Goal: Task Accomplishment & Management: Manage account settings

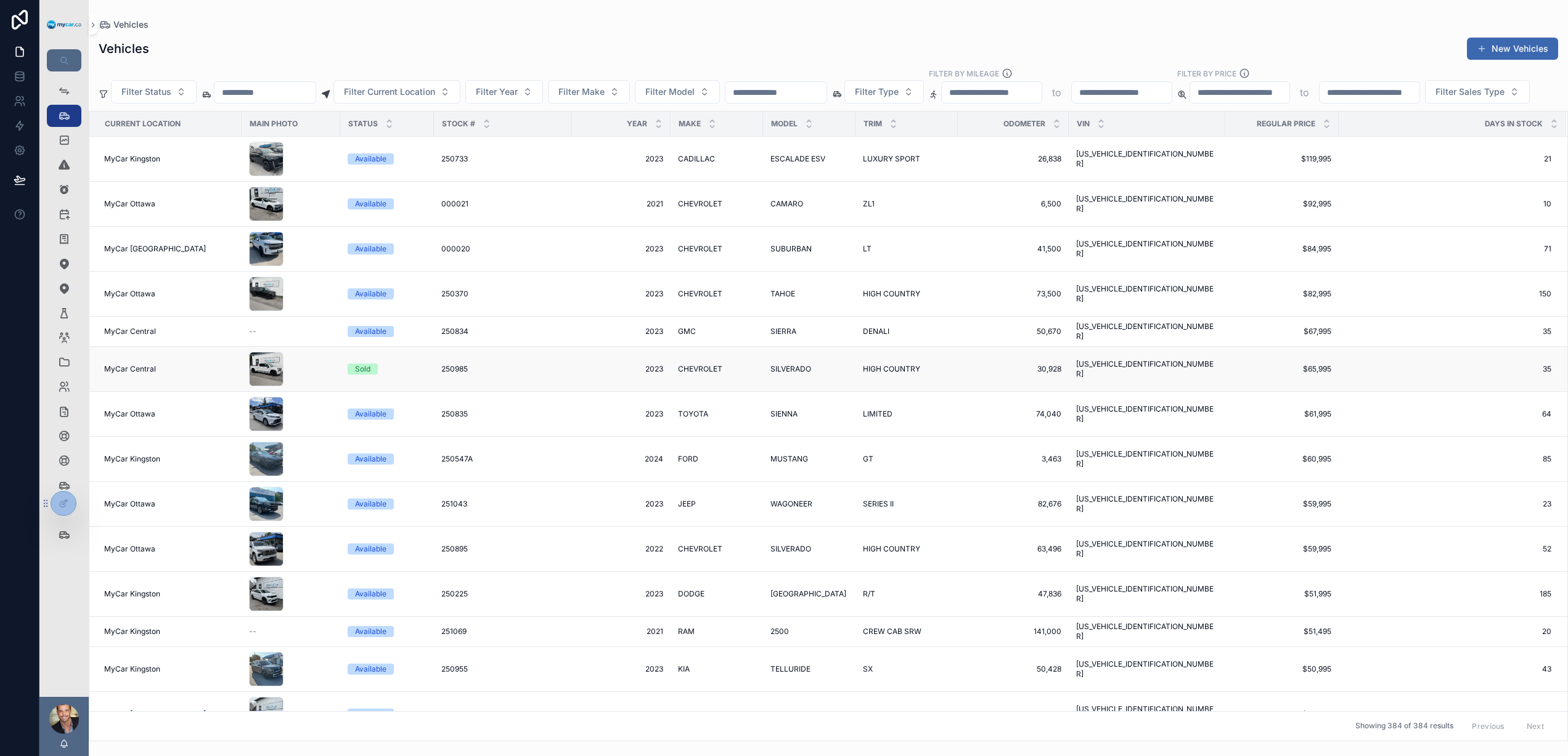
click at [574, 390] on td "2023 2023" at bounding box center [621, 369] width 99 height 45
click at [580, 374] on span "2023" at bounding box center [621, 369] width 84 height 10
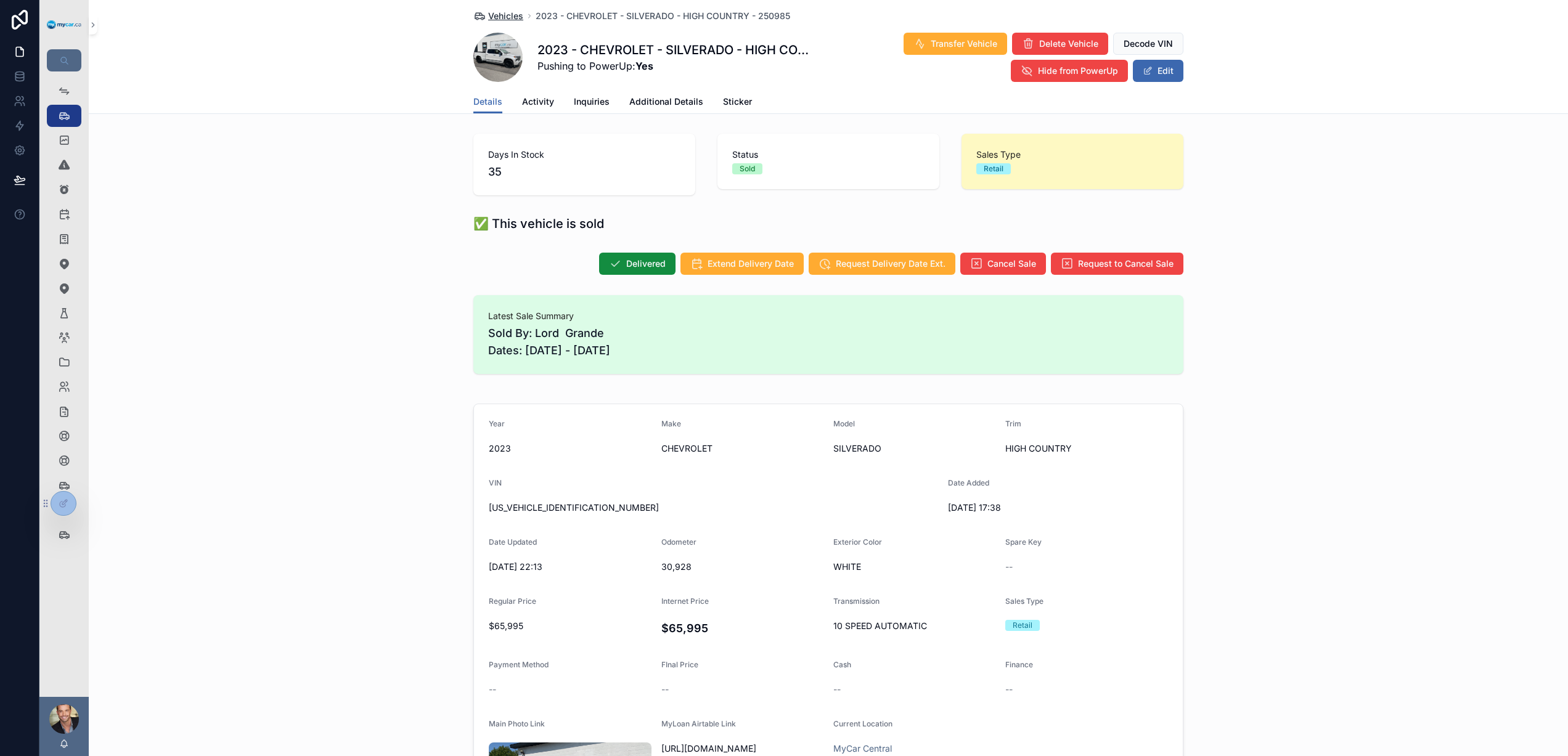
click at [498, 15] on span "Vehicles" at bounding box center [505, 15] width 35 height 12
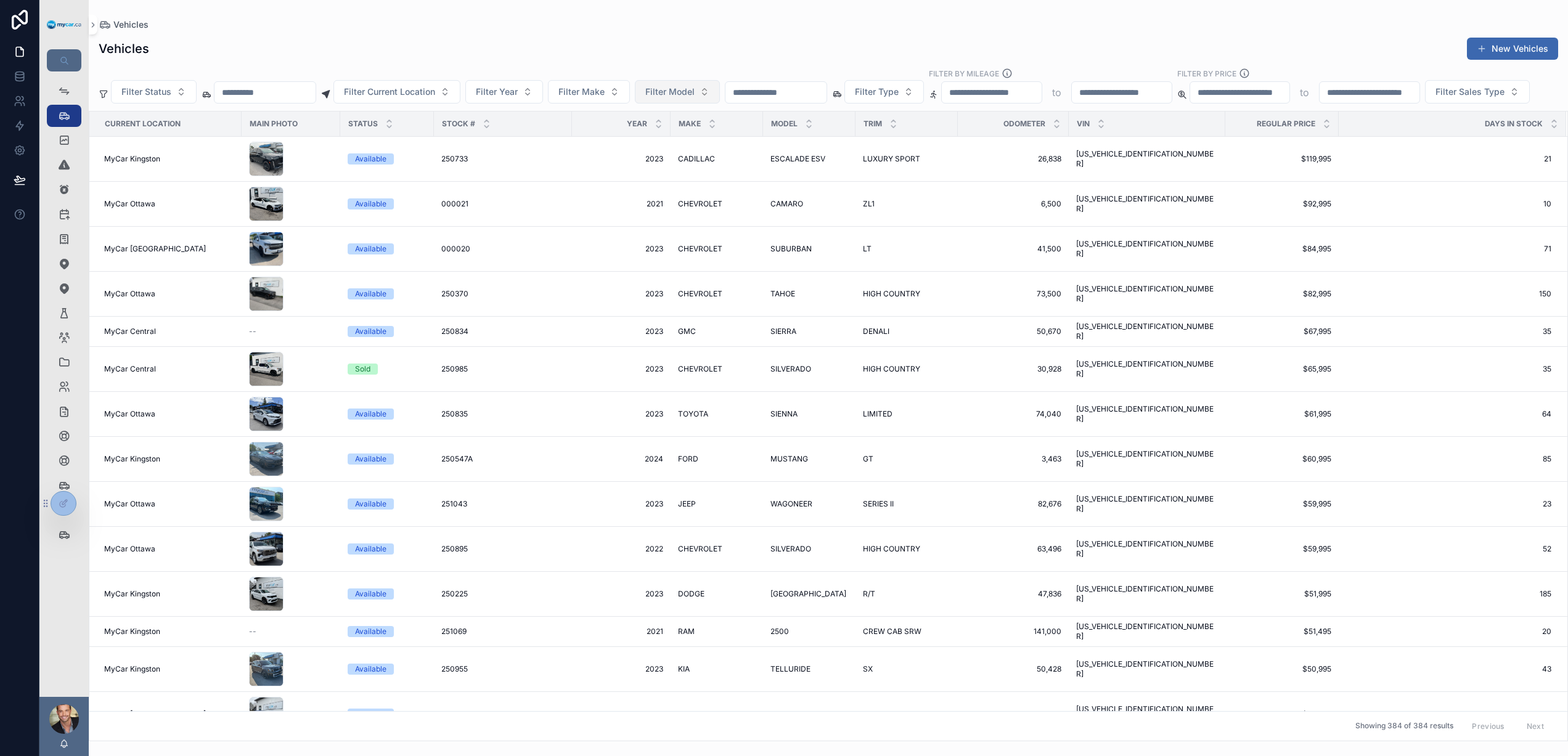
click at [674, 88] on span "Filter Model" at bounding box center [669, 92] width 49 height 12
click at [645, 56] on div "Vehicles New Vehicles" at bounding box center [828, 49] width 1460 height 24
click at [94, 26] on icon "scrollable content" at bounding box center [93, 25] width 8 height 9
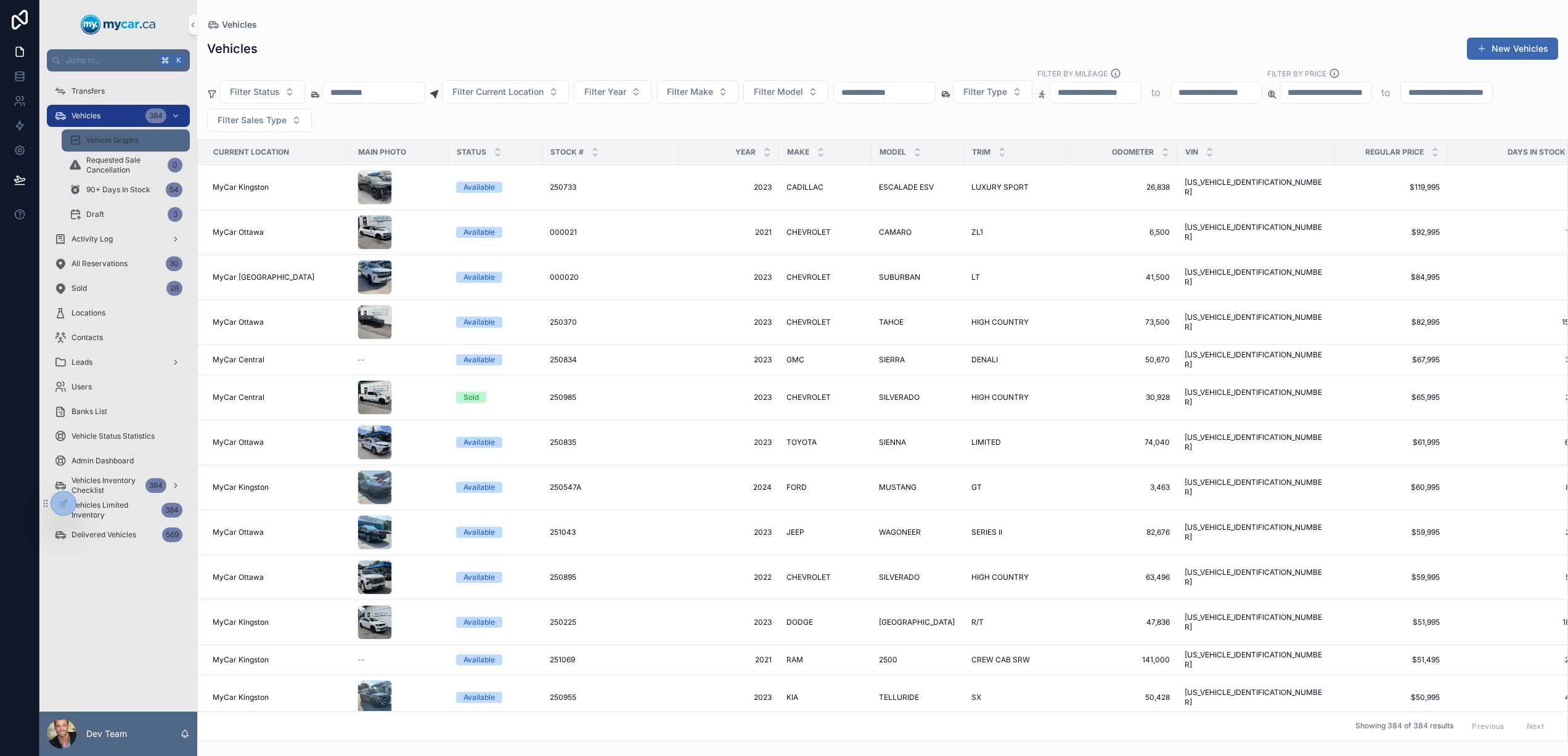
click at [121, 147] on div "Vehicle Graphs" at bounding box center [126, 140] width 113 height 20
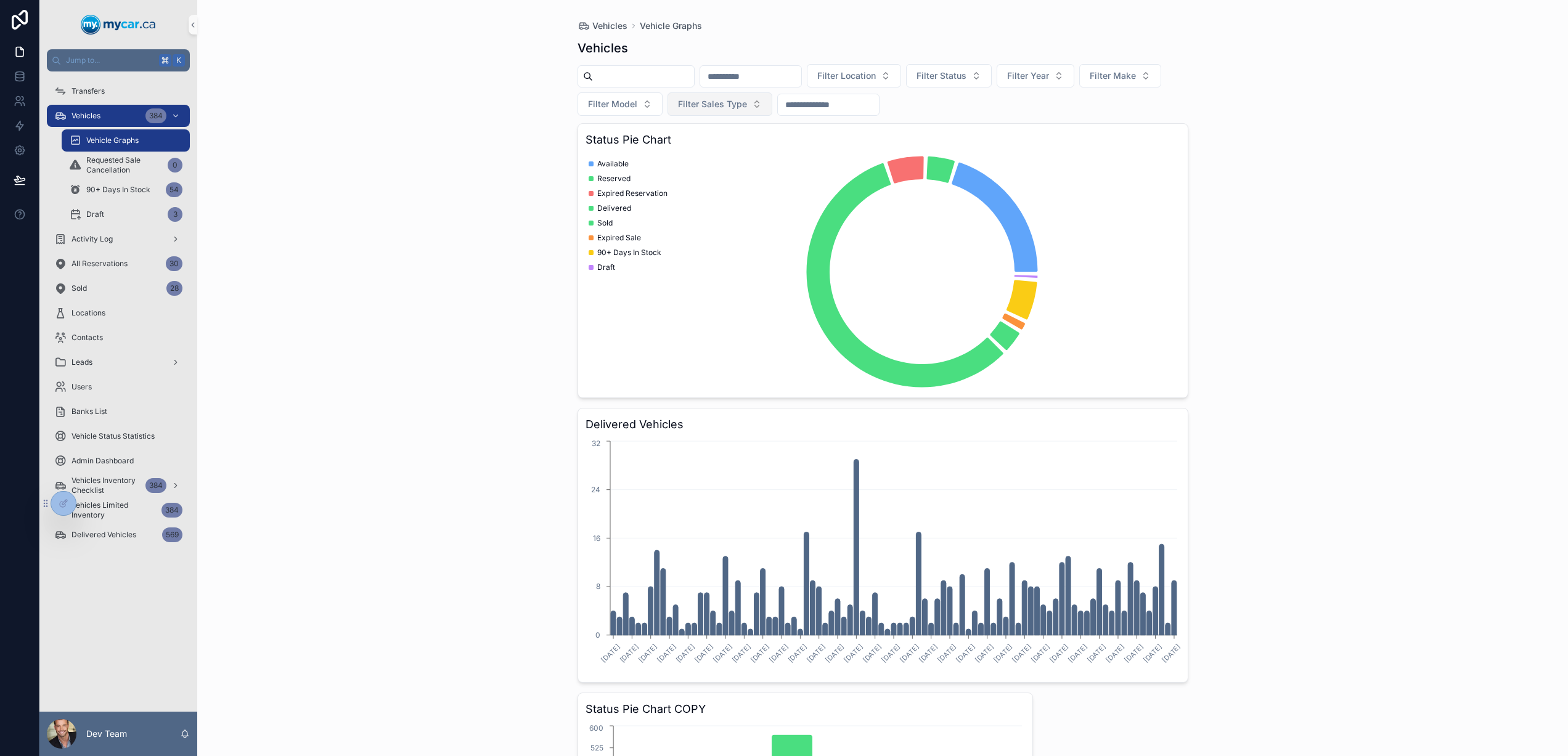
click at [747, 107] on span "Filter Sales Type" at bounding box center [712, 104] width 69 height 12
click at [773, 152] on div "Wholesale" at bounding box center [800, 154] width 148 height 20
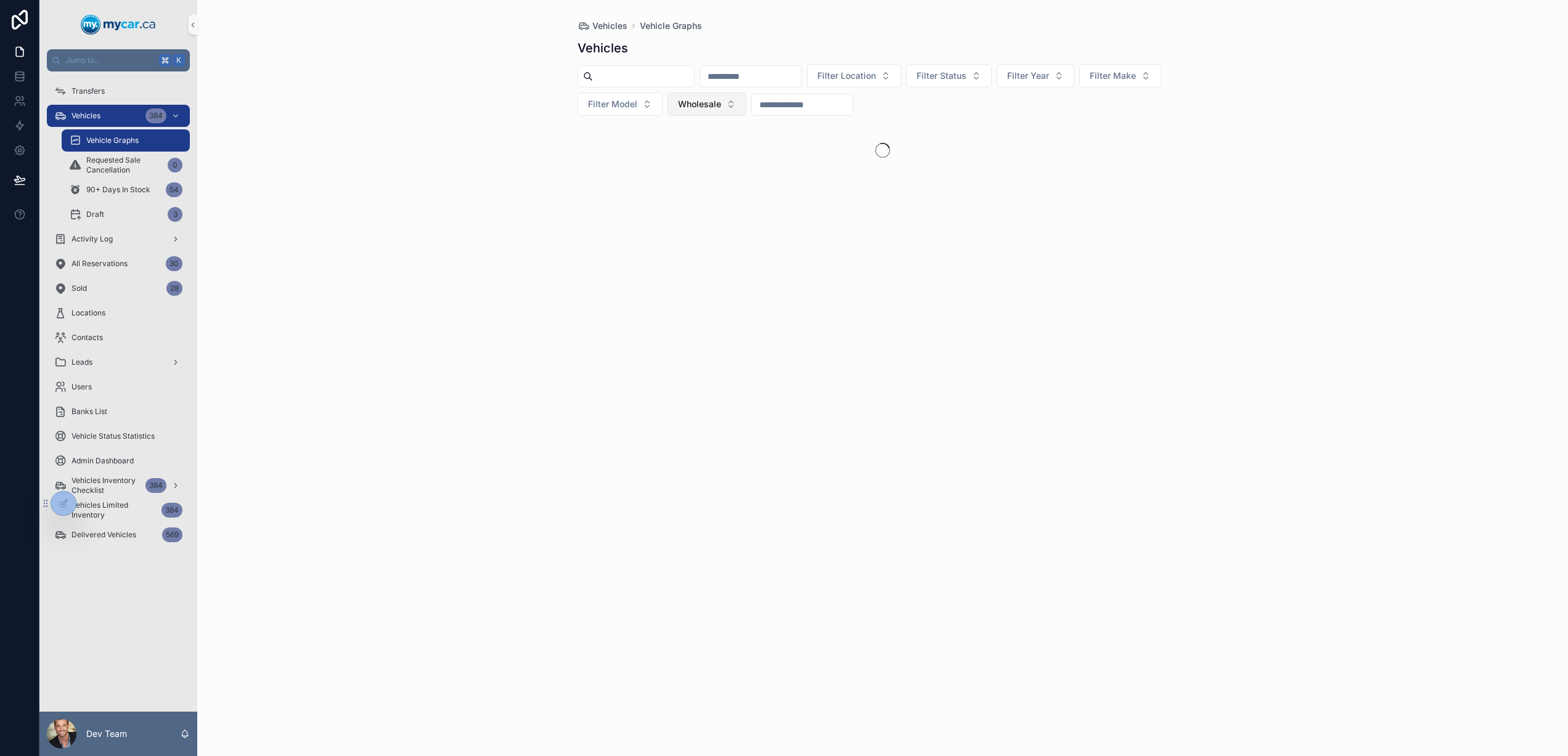
click at [721, 104] on span "Wholesale" at bounding box center [699, 104] width 43 height 12
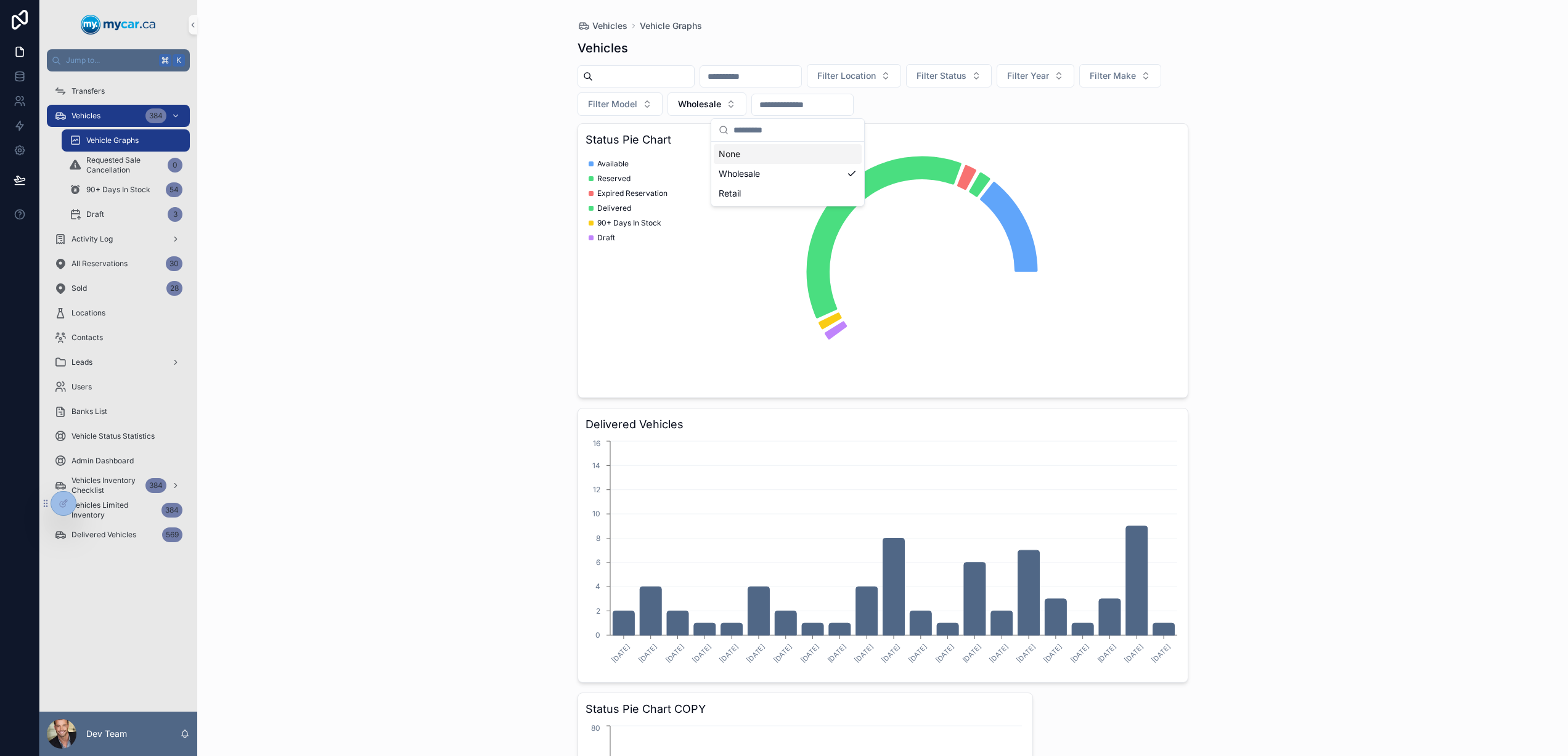
click at [755, 155] on div "None" at bounding box center [787, 154] width 148 height 20
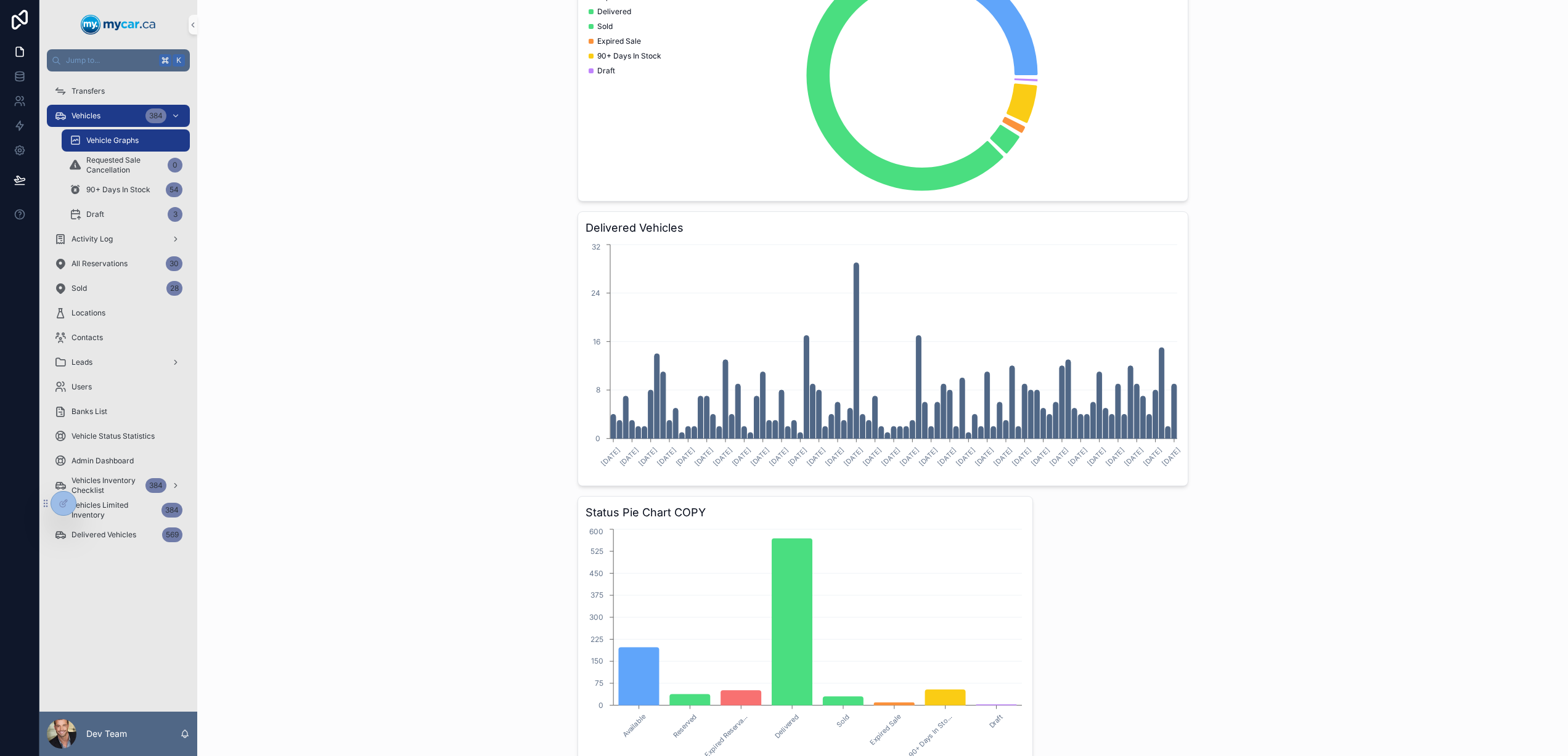
scroll to position [205, 0]
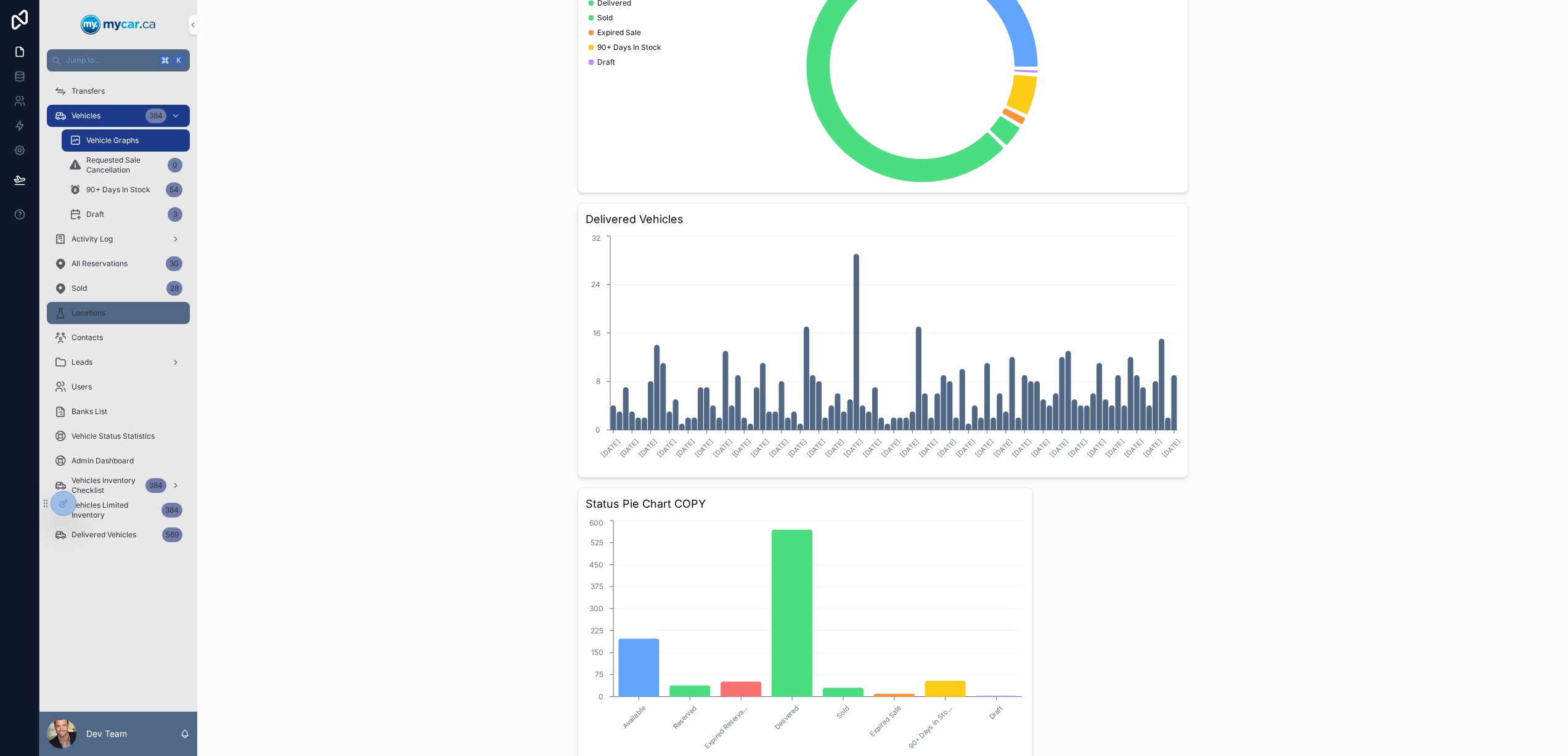
click at [133, 315] on div "Locations" at bounding box center [118, 312] width 128 height 20
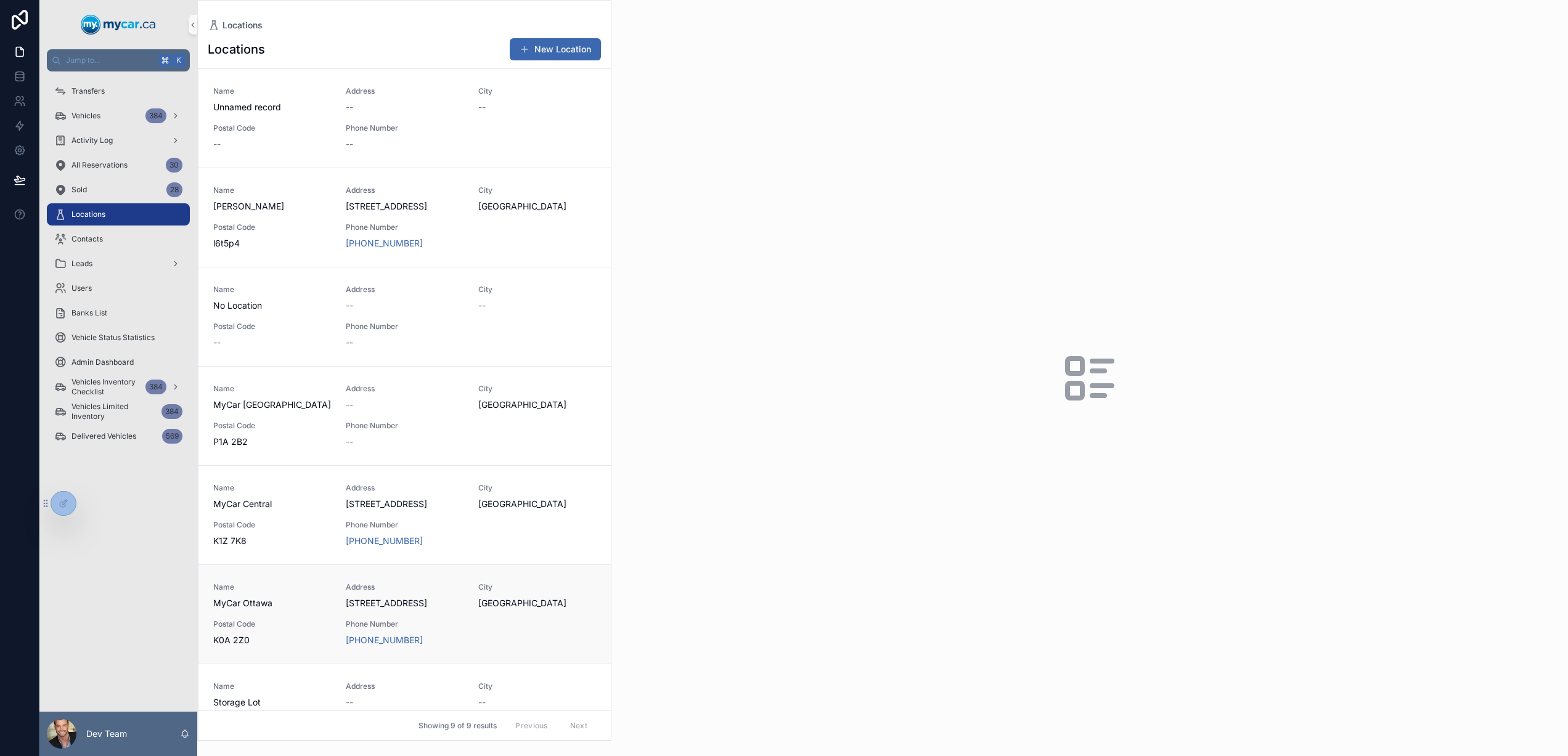
scroll to position [213, 0]
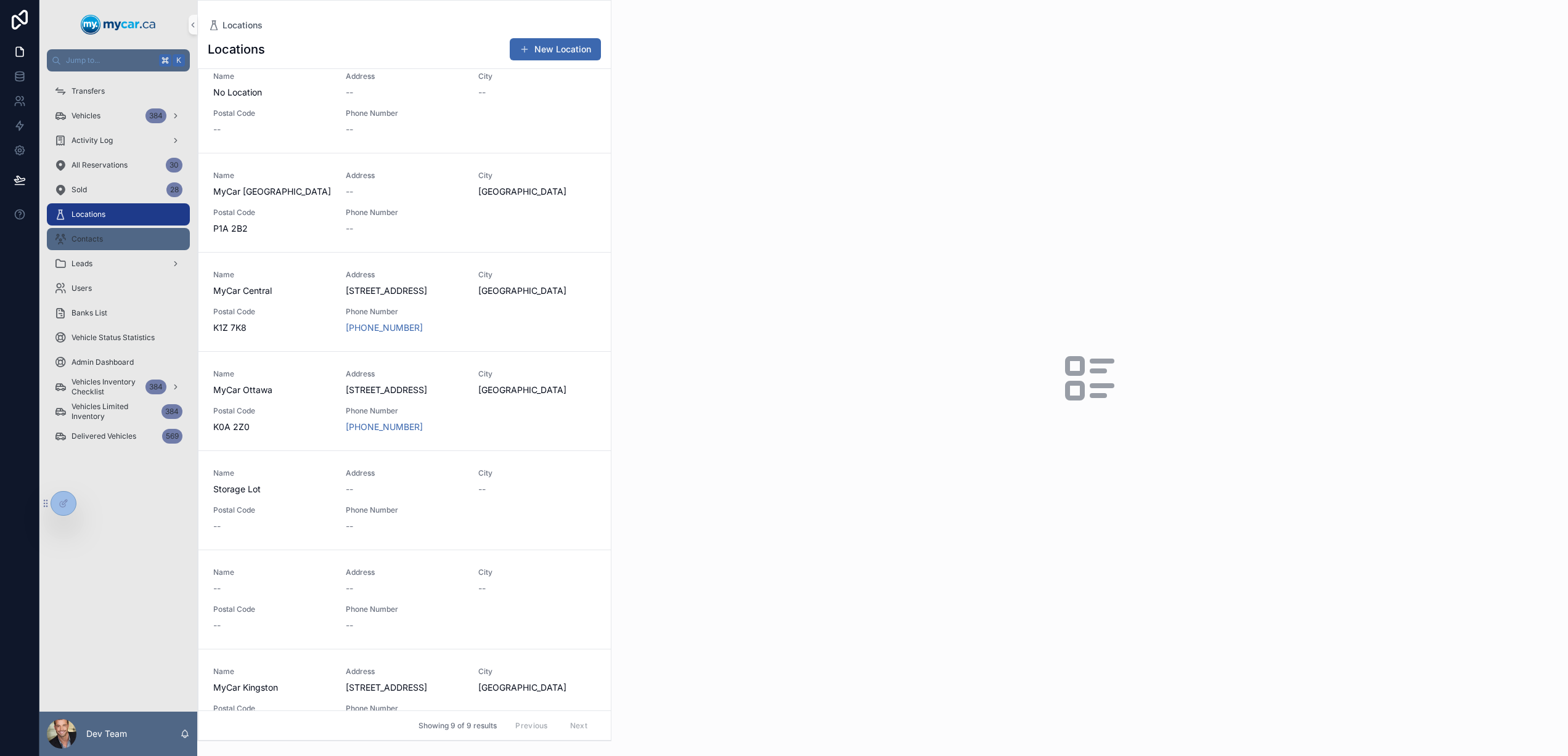
click at [129, 237] on div "Contacts" at bounding box center [118, 239] width 128 height 20
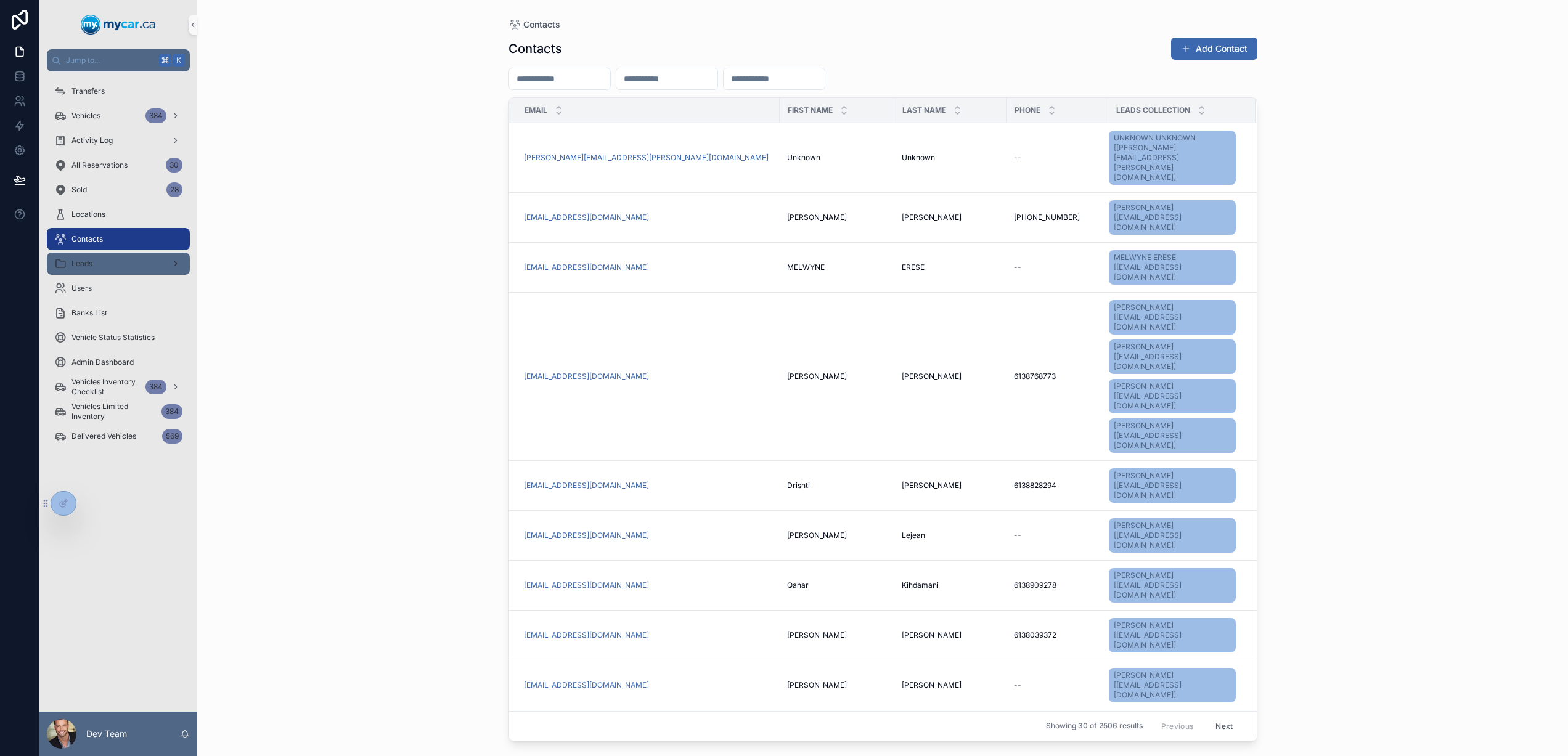
click at [173, 263] on icon "scrollable content" at bounding box center [176, 263] width 8 height 8
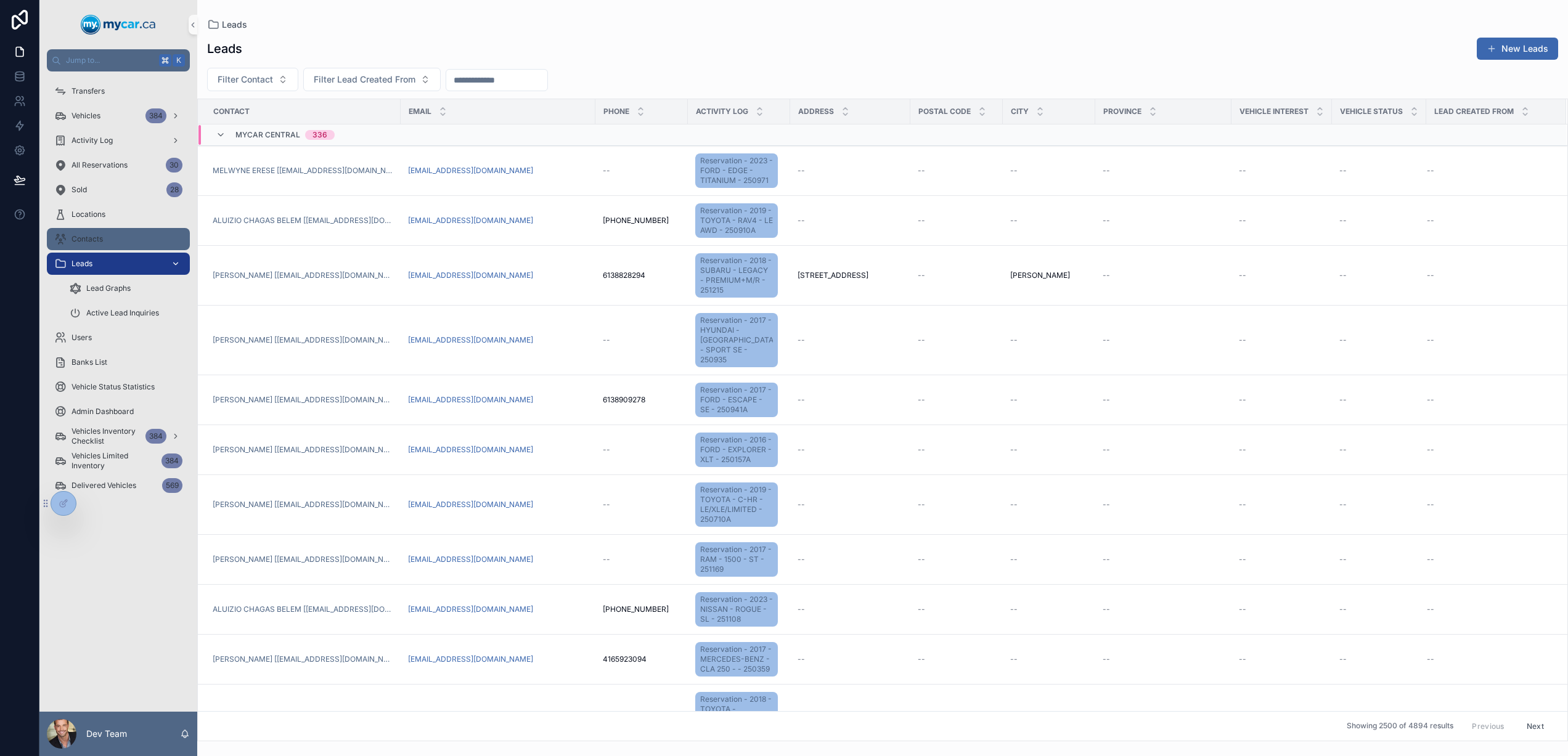
click at [124, 237] on div "Contacts" at bounding box center [118, 239] width 128 height 20
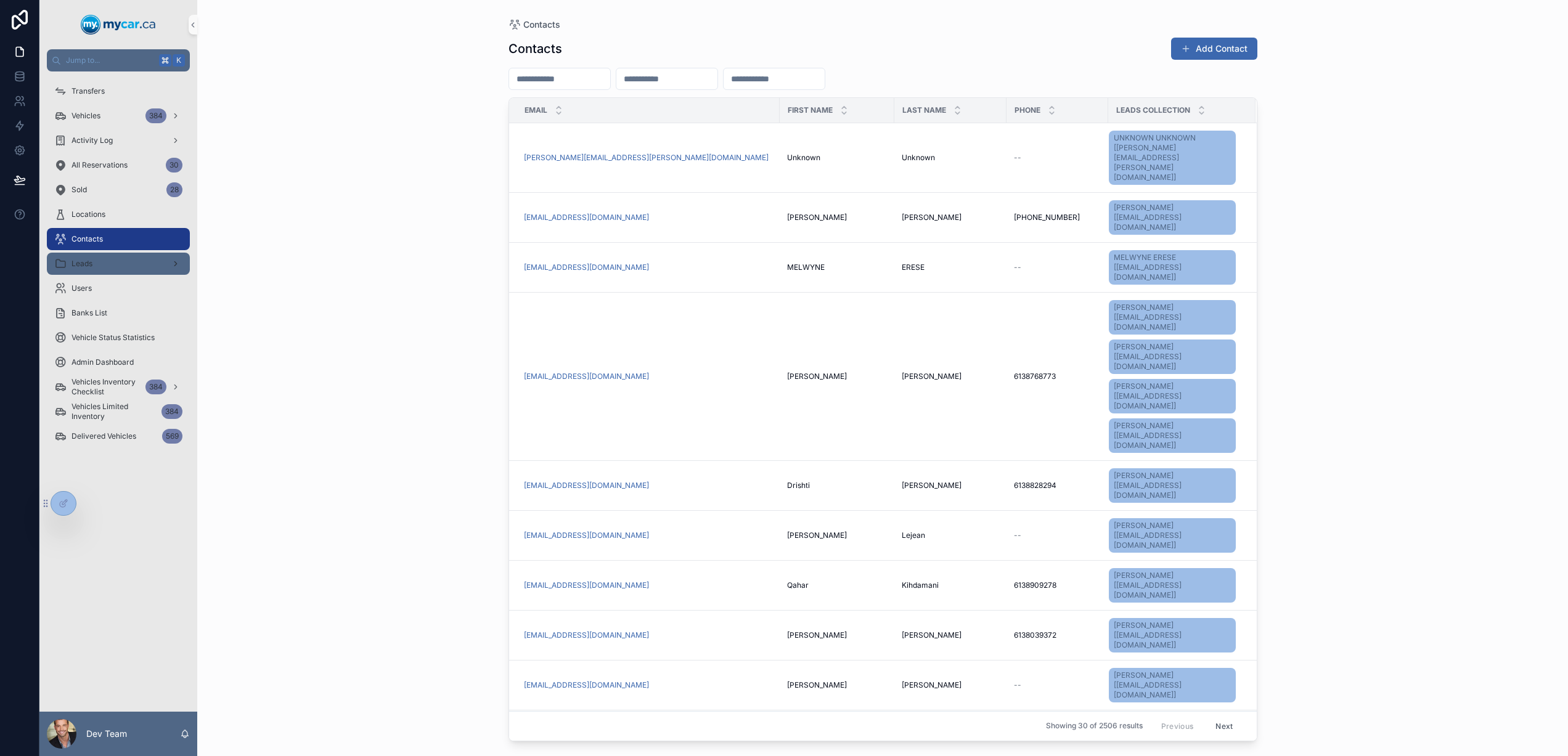
click at [120, 257] on div "Leads" at bounding box center [118, 263] width 128 height 20
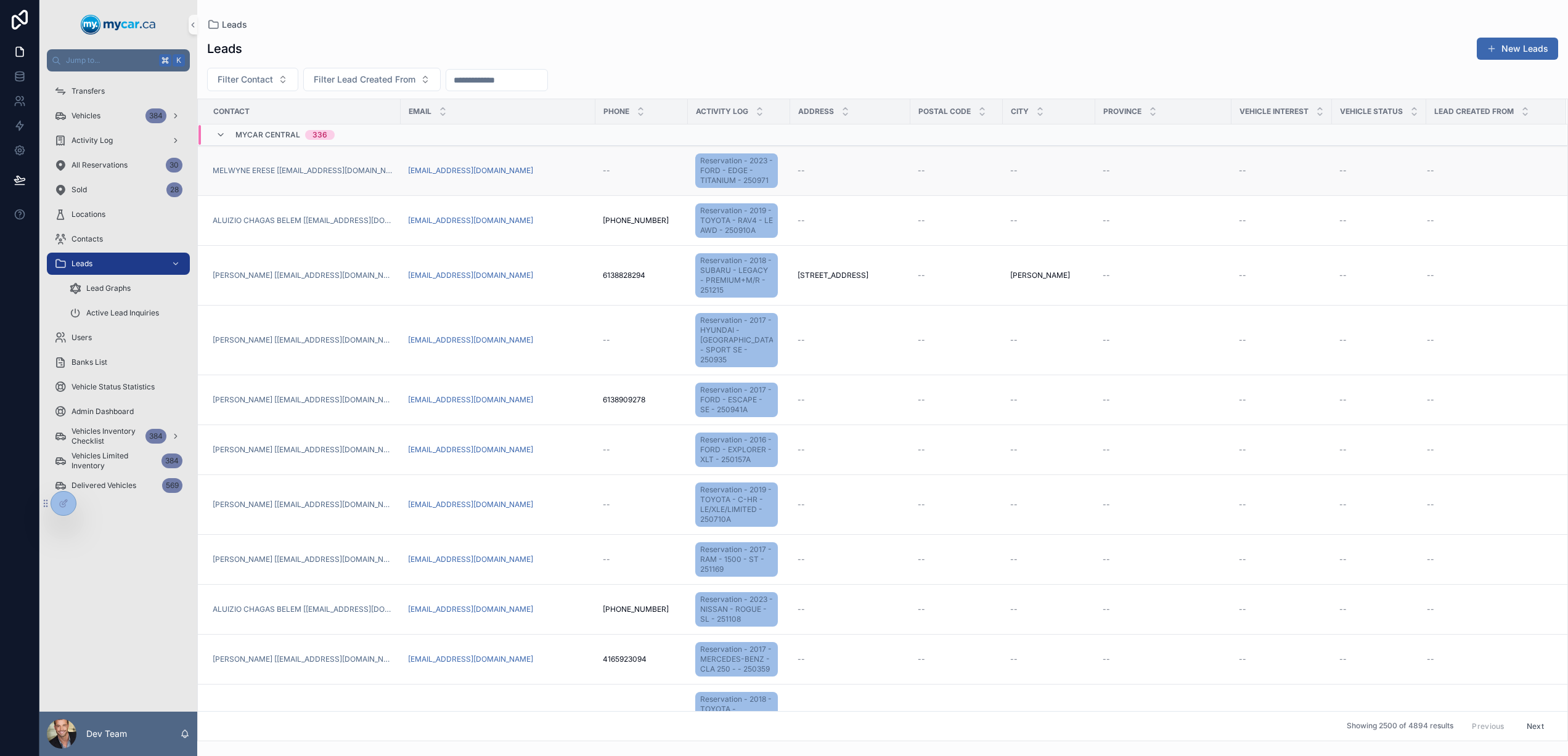
click at [923, 175] on div "--" at bounding box center [956, 170] width 78 height 10
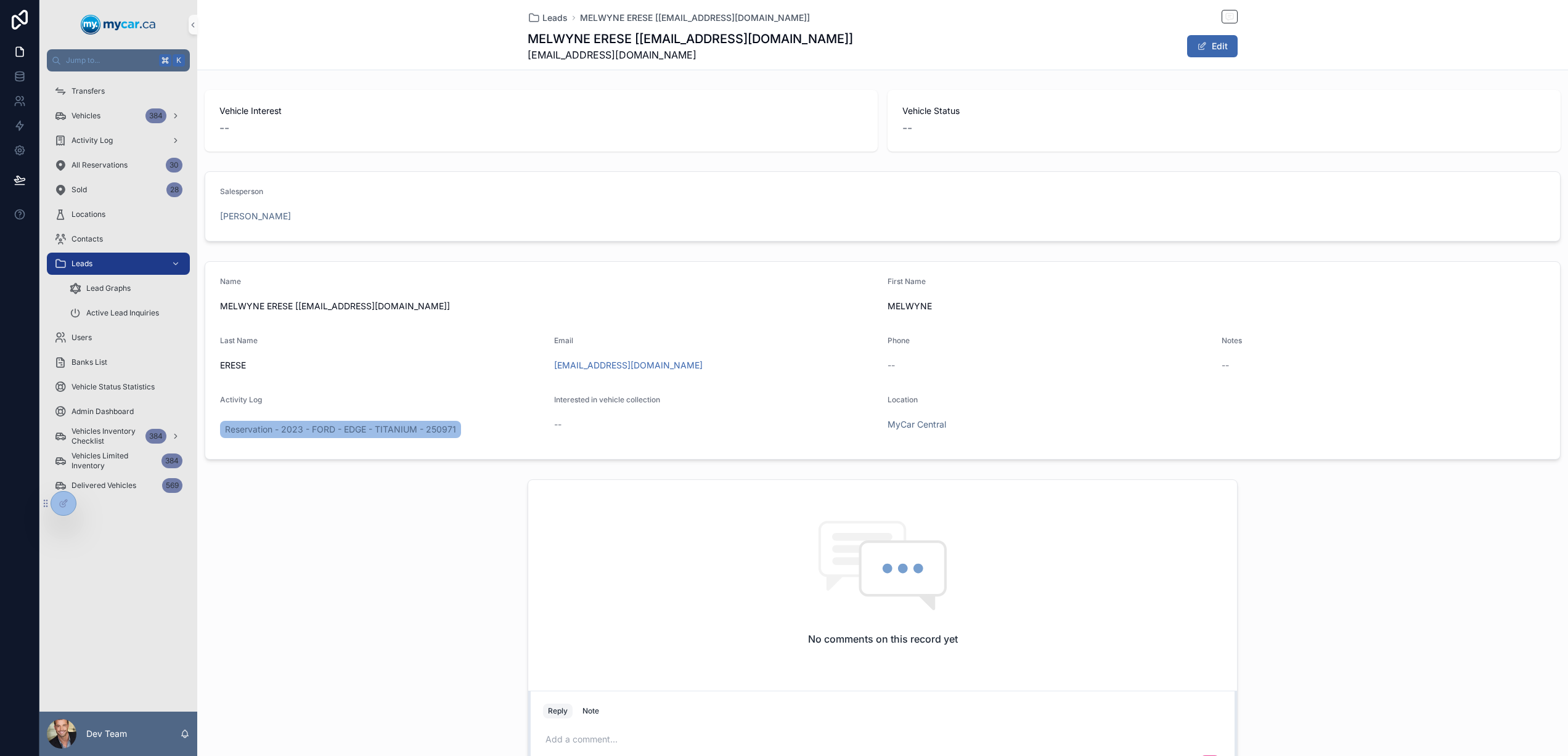
click at [103, 227] on div "Contacts" at bounding box center [118, 239] width 158 height 24
click at [106, 230] on div "Contacts" at bounding box center [118, 239] width 128 height 20
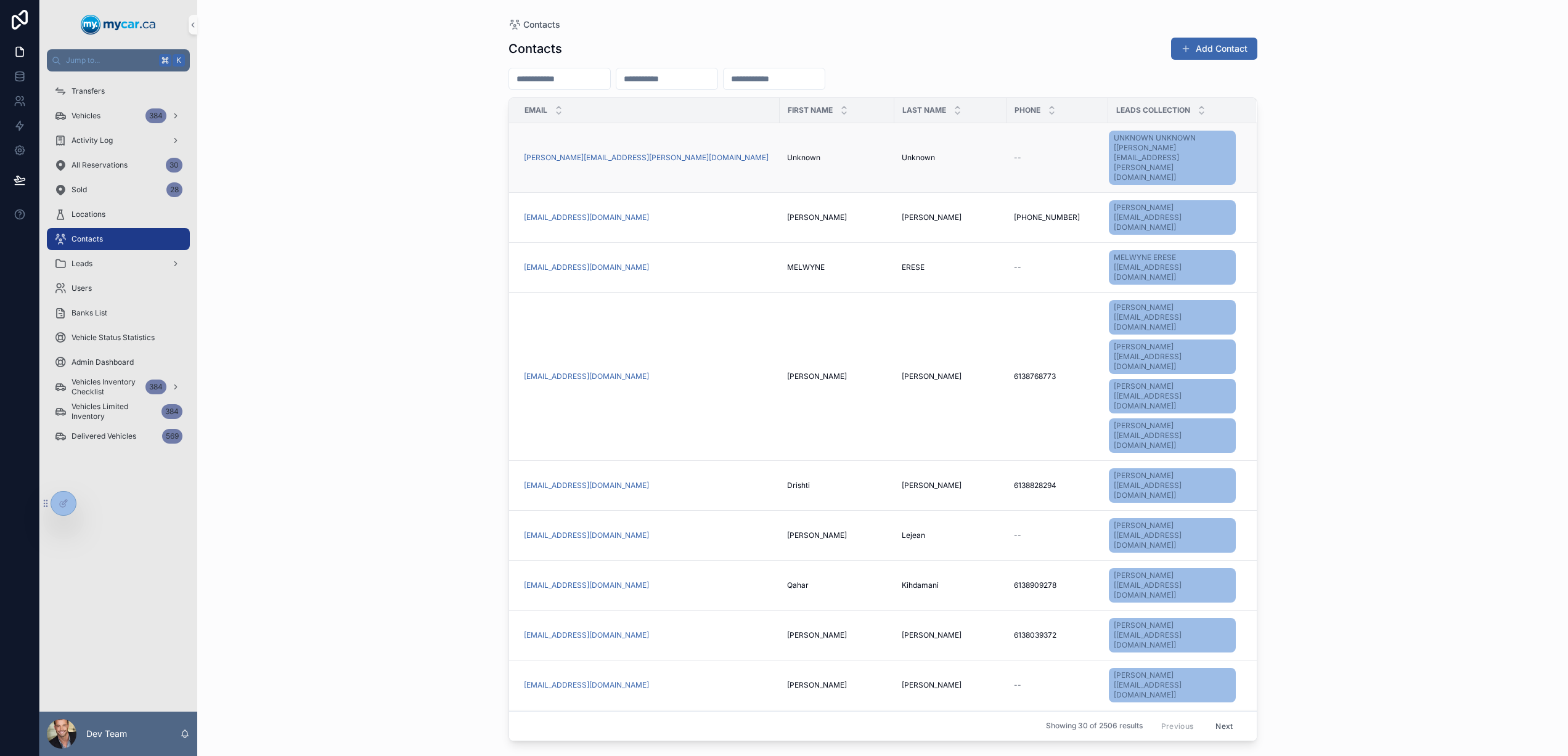
click at [716, 153] on div "[PERSON_NAME][EMAIL_ADDRESS][PERSON_NAME][DOMAIN_NAME]" at bounding box center [648, 157] width 249 height 10
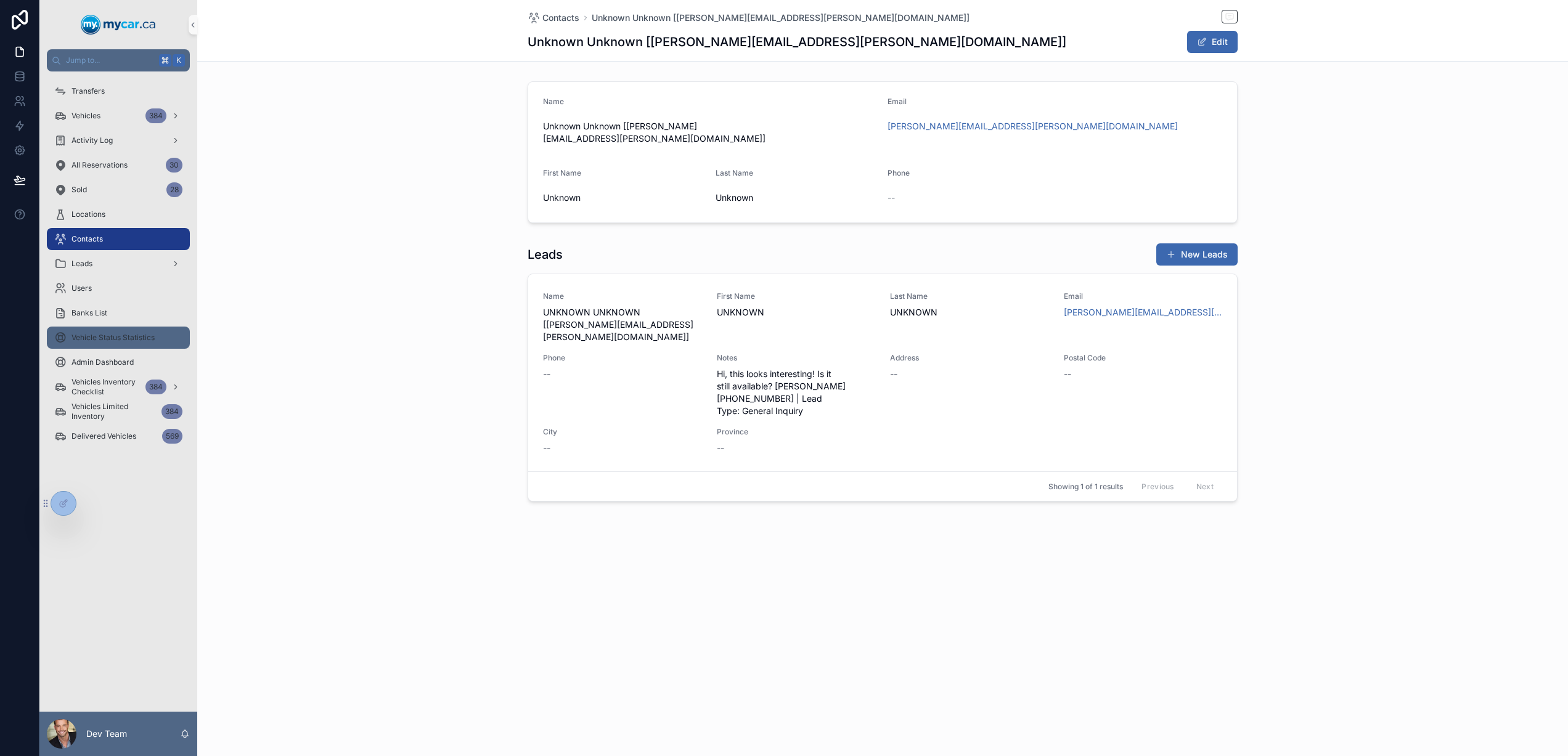
click at [137, 336] on span "Vehicle Status Statistics" at bounding box center [113, 337] width 83 height 10
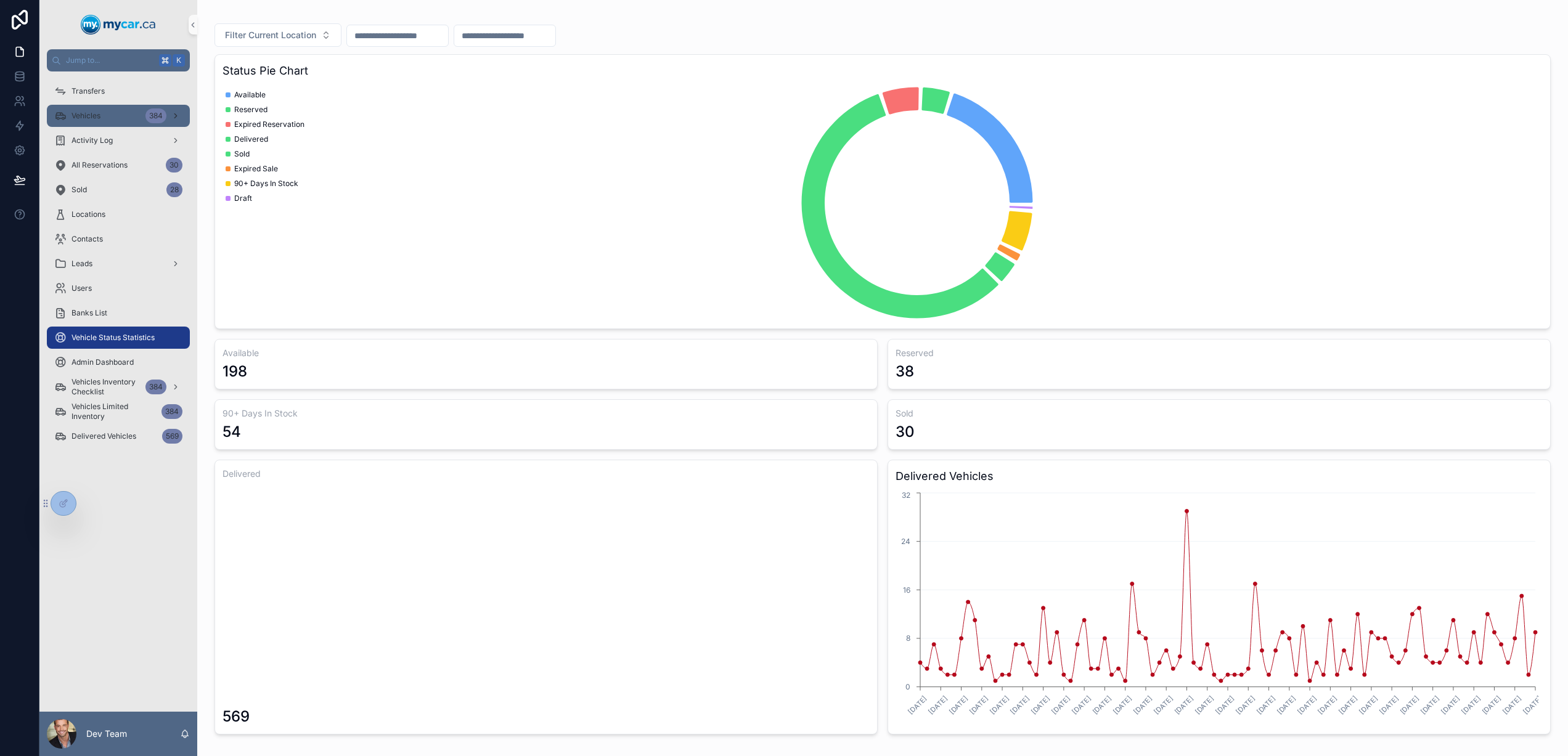
click at [178, 115] on icon "scrollable content" at bounding box center [176, 115] width 8 height 8
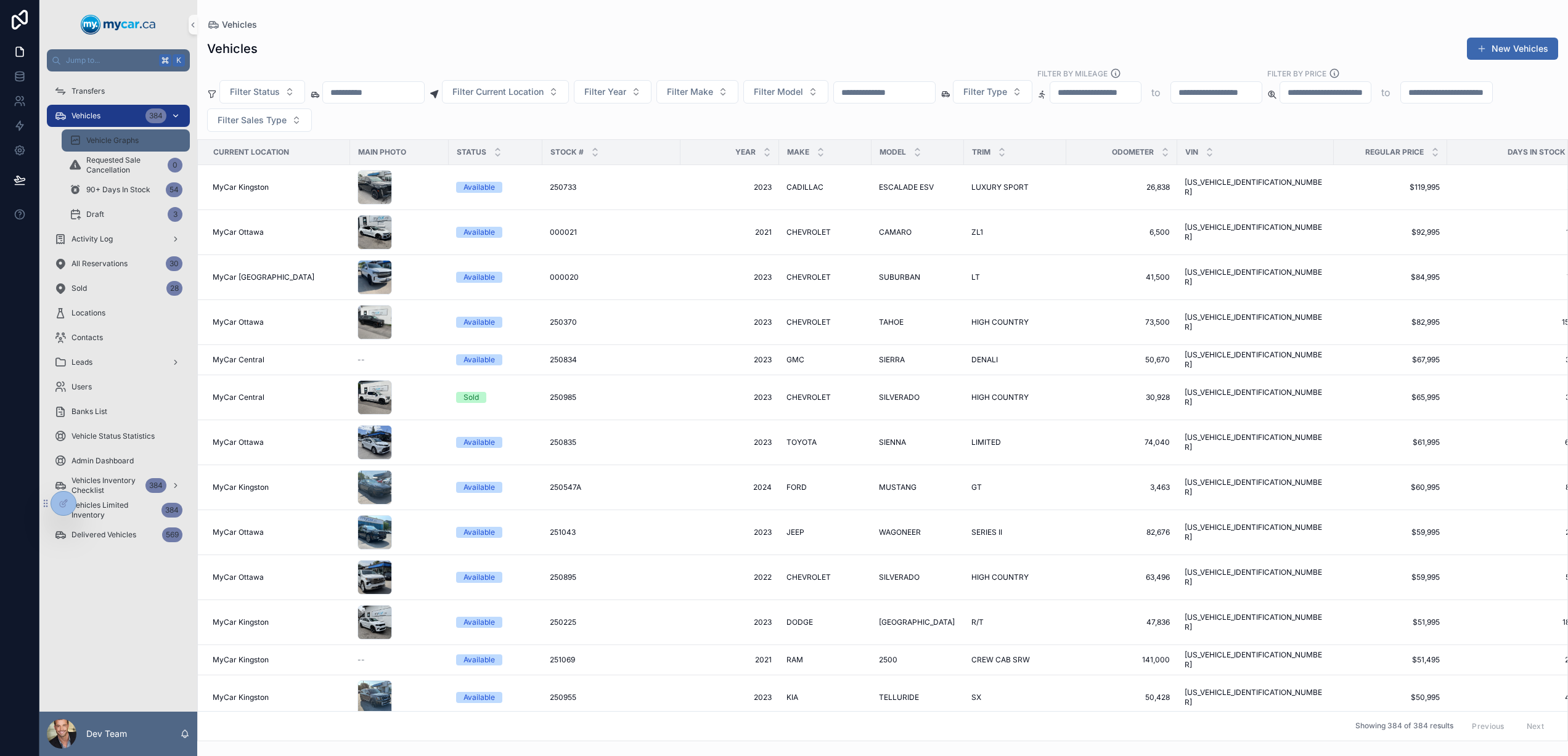
click at [147, 132] on div "Vehicle Graphs" at bounding box center [126, 140] width 113 height 20
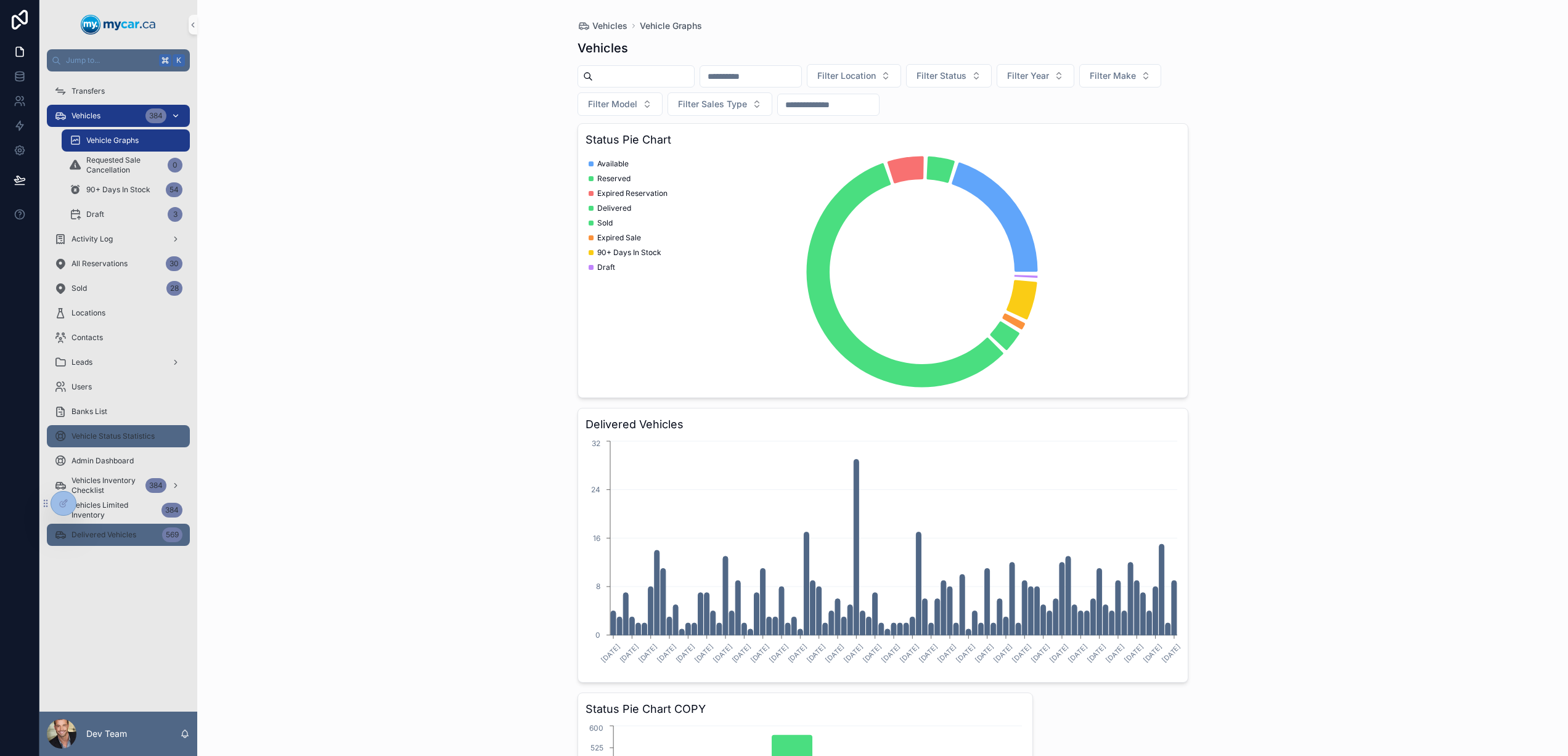
click at [136, 445] on div "Vehicle Status Statistics" at bounding box center [118, 436] width 128 height 20
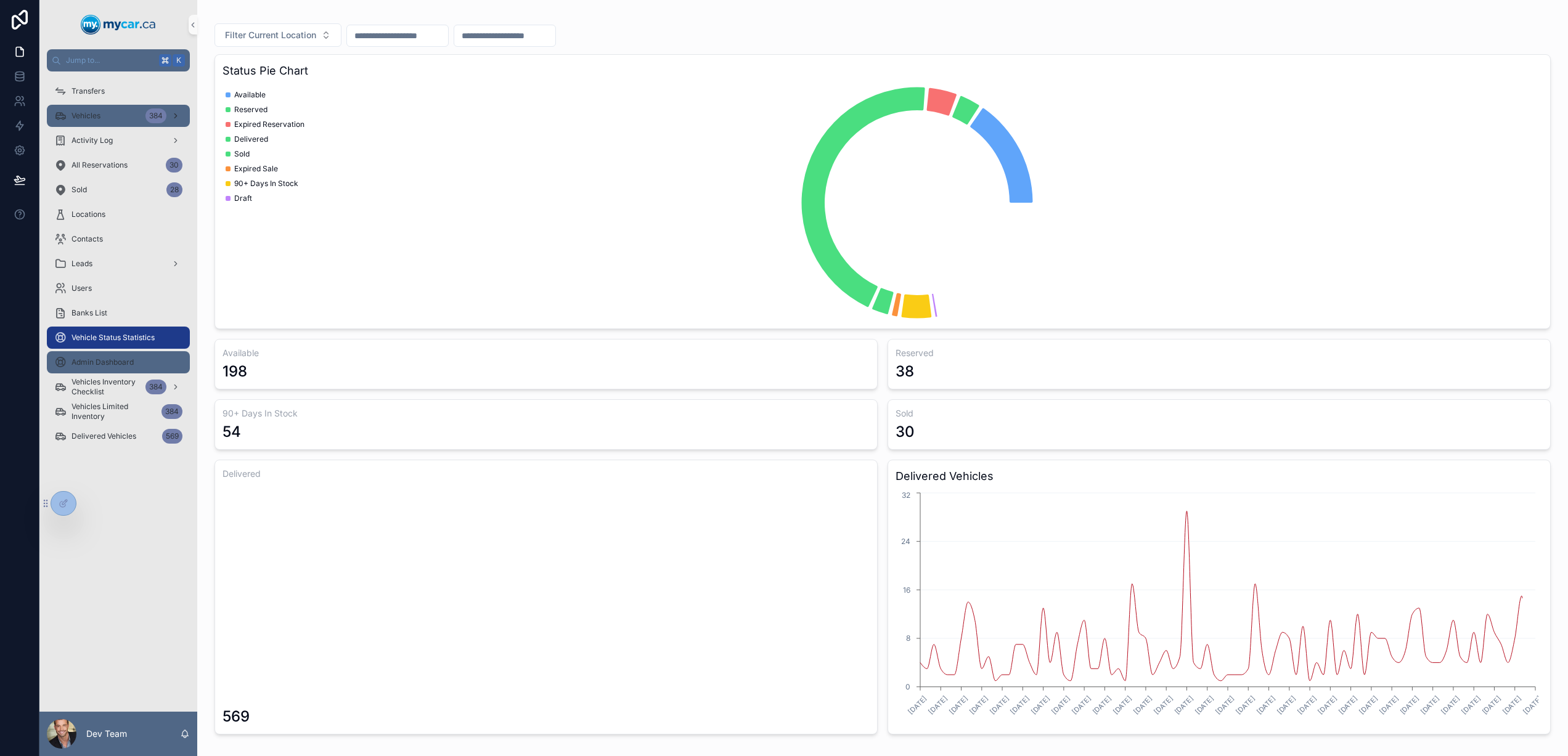
click at [119, 363] on span "Admin Dashboard" at bounding box center [102, 362] width 62 height 10
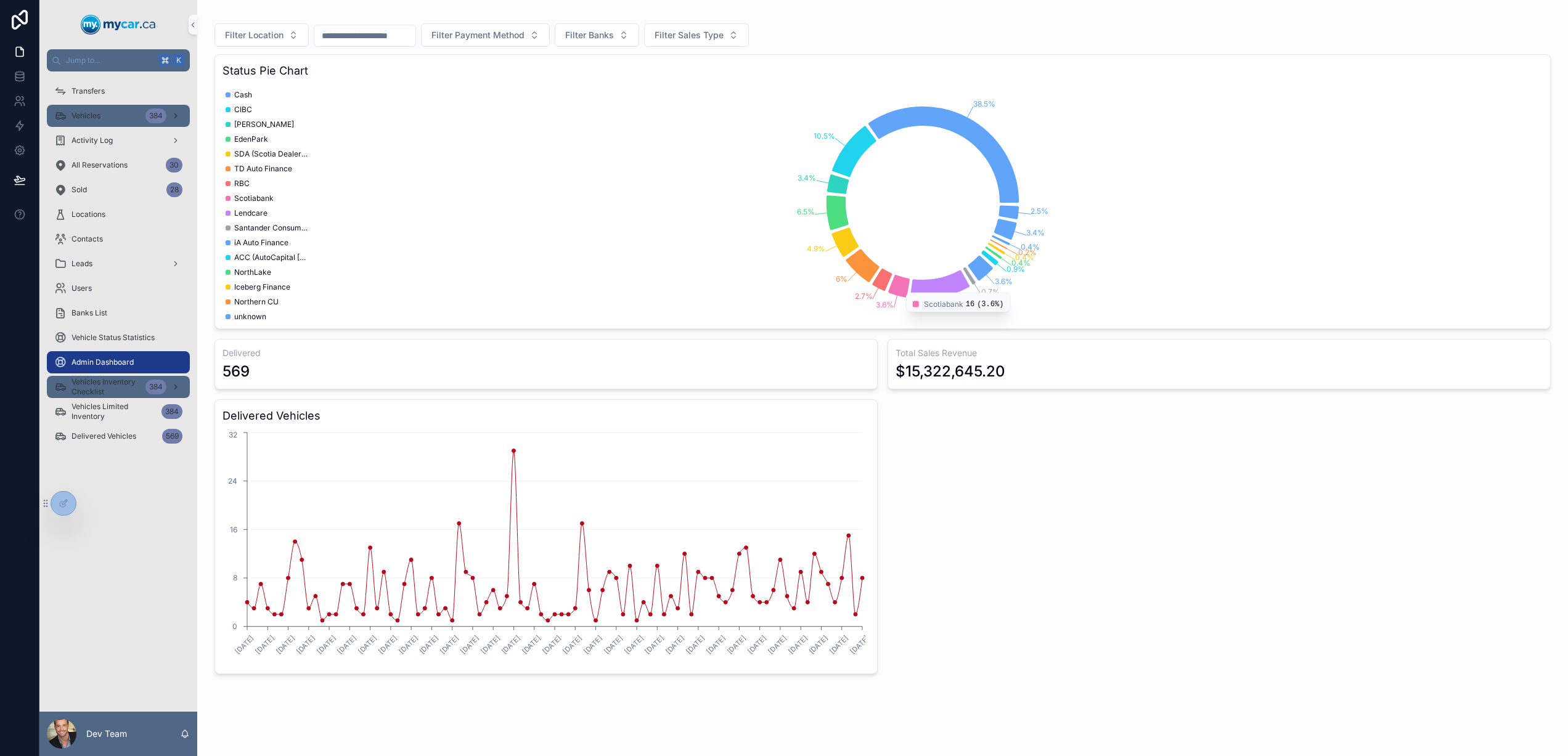
click at [117, 390] on span "Vehicles Inventory Checklist" at bounding box center [106, 387] width 69 height 20
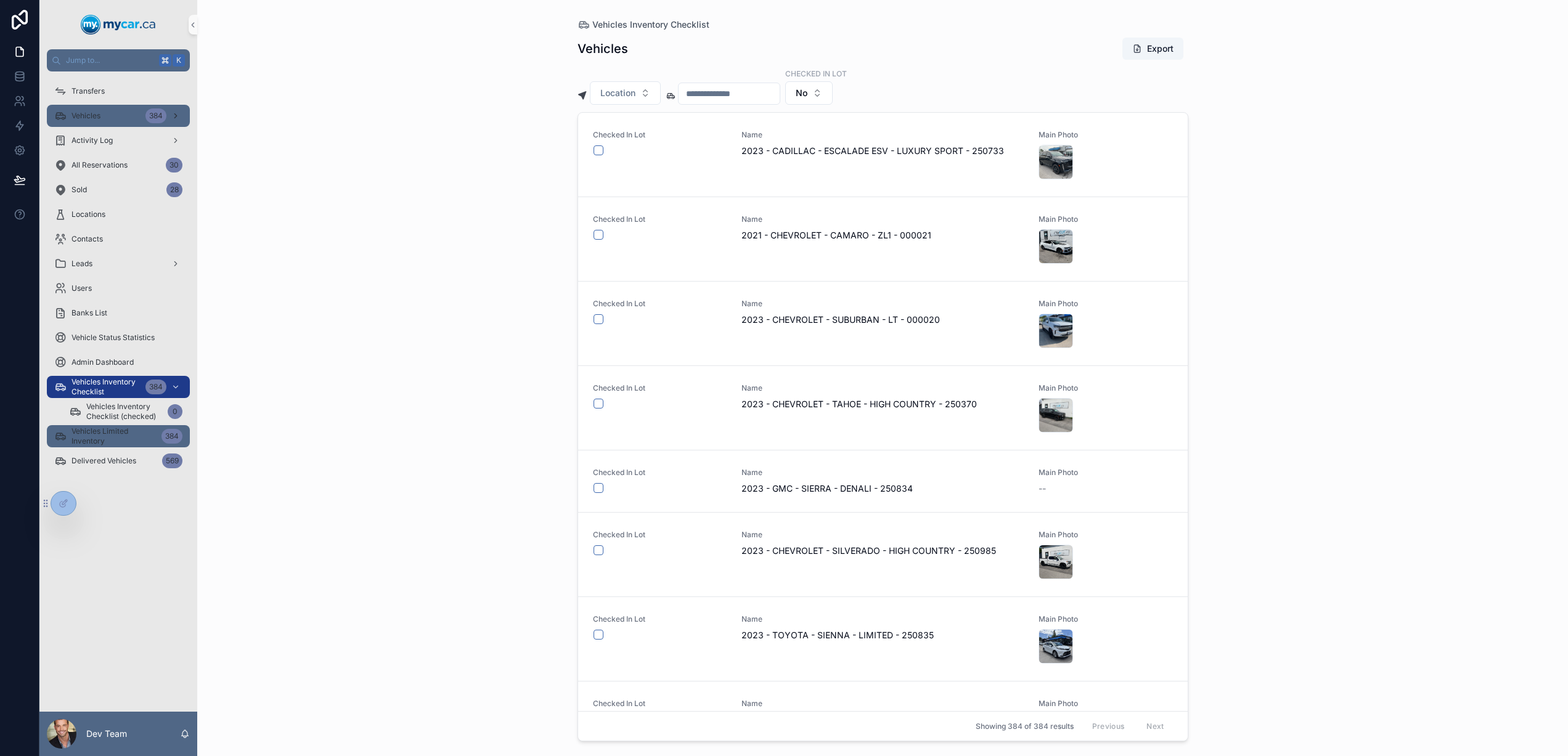
click at [145, 434] on span "Vehicles Limited Inventory" at bounding box center [114, 436] width 85 height 20
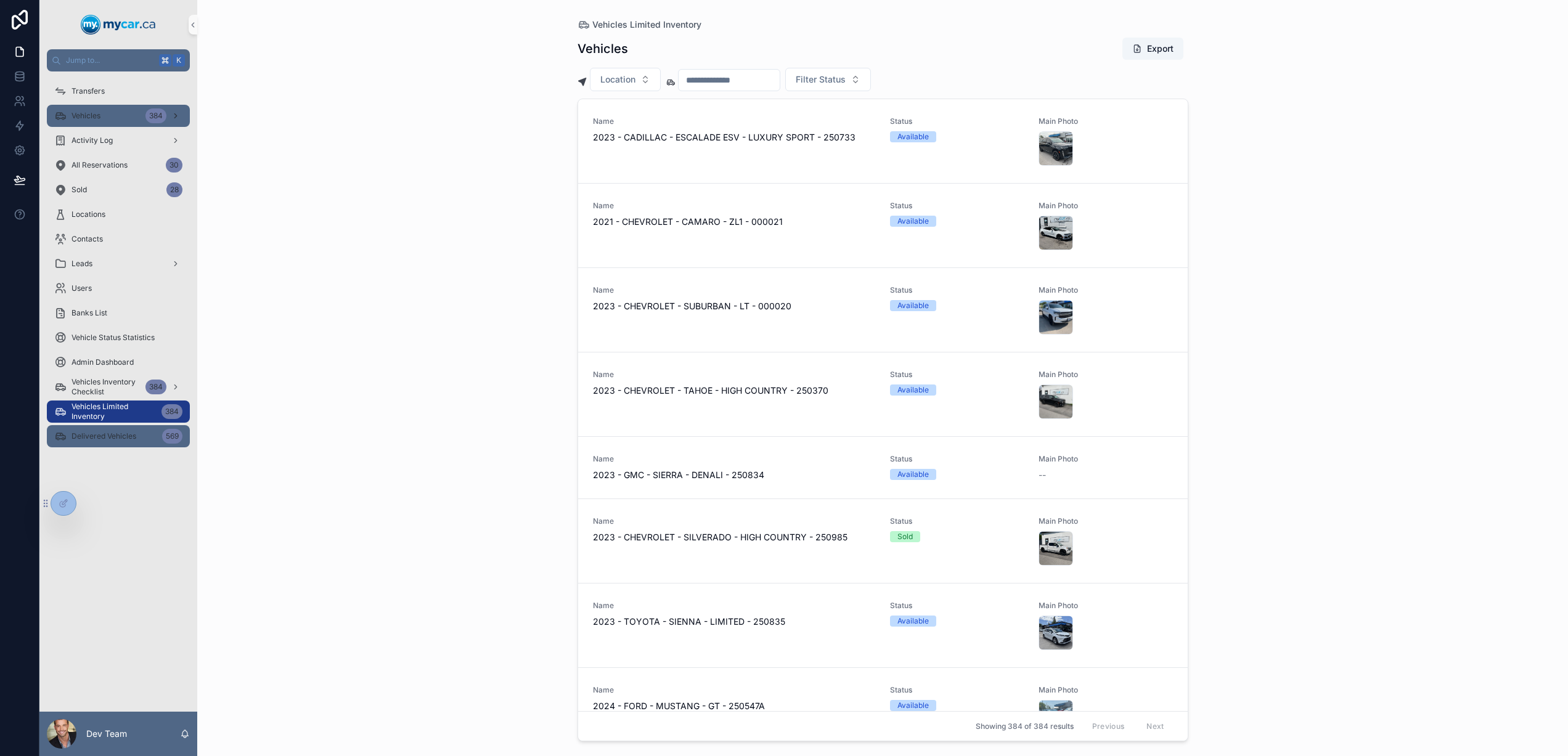
click at [110, 438] on span "Delivered Vehicles" at bounding box center [104, 436] width 65 height 10
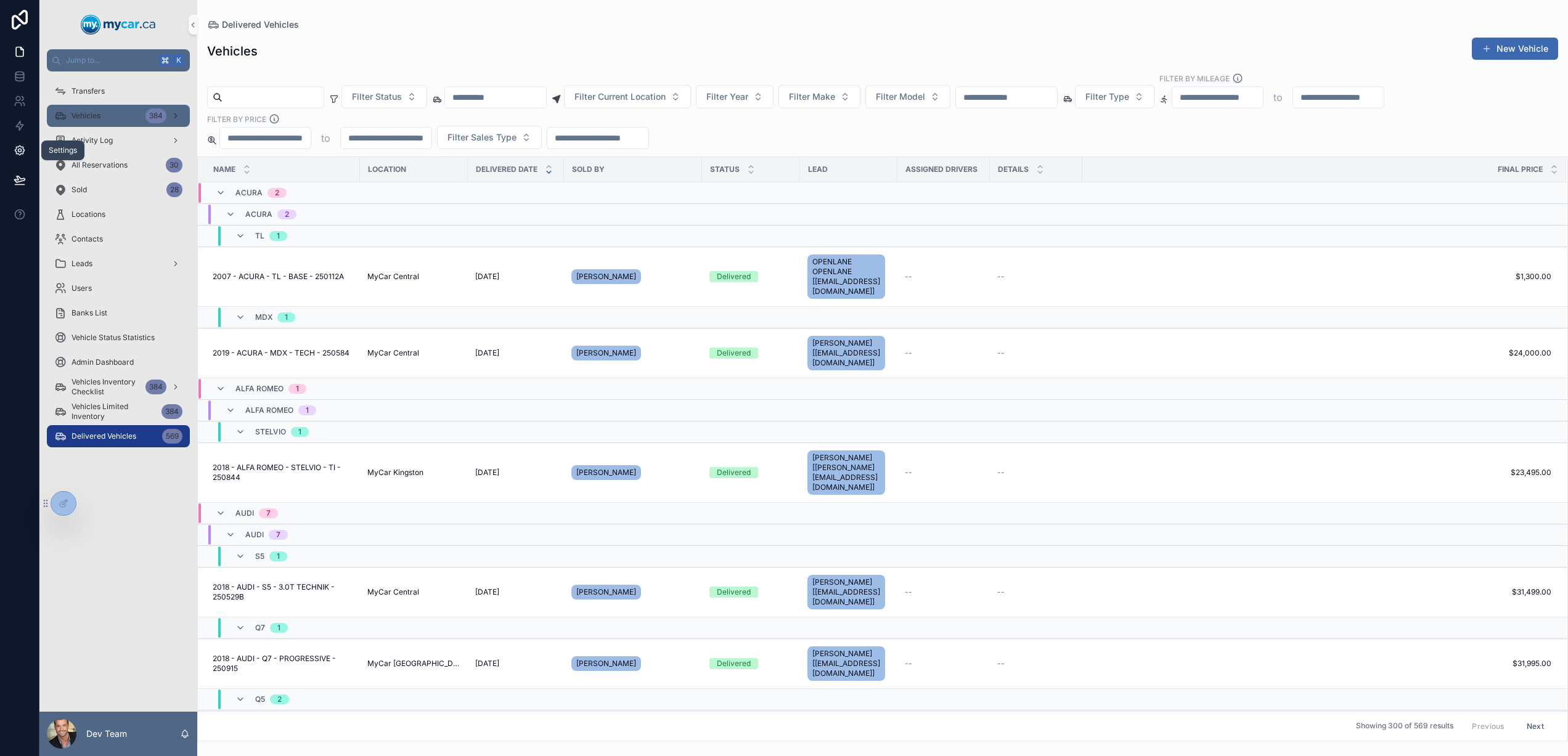
click at [28, 154] on link at bounding box center [19, 150] width 39 height 24
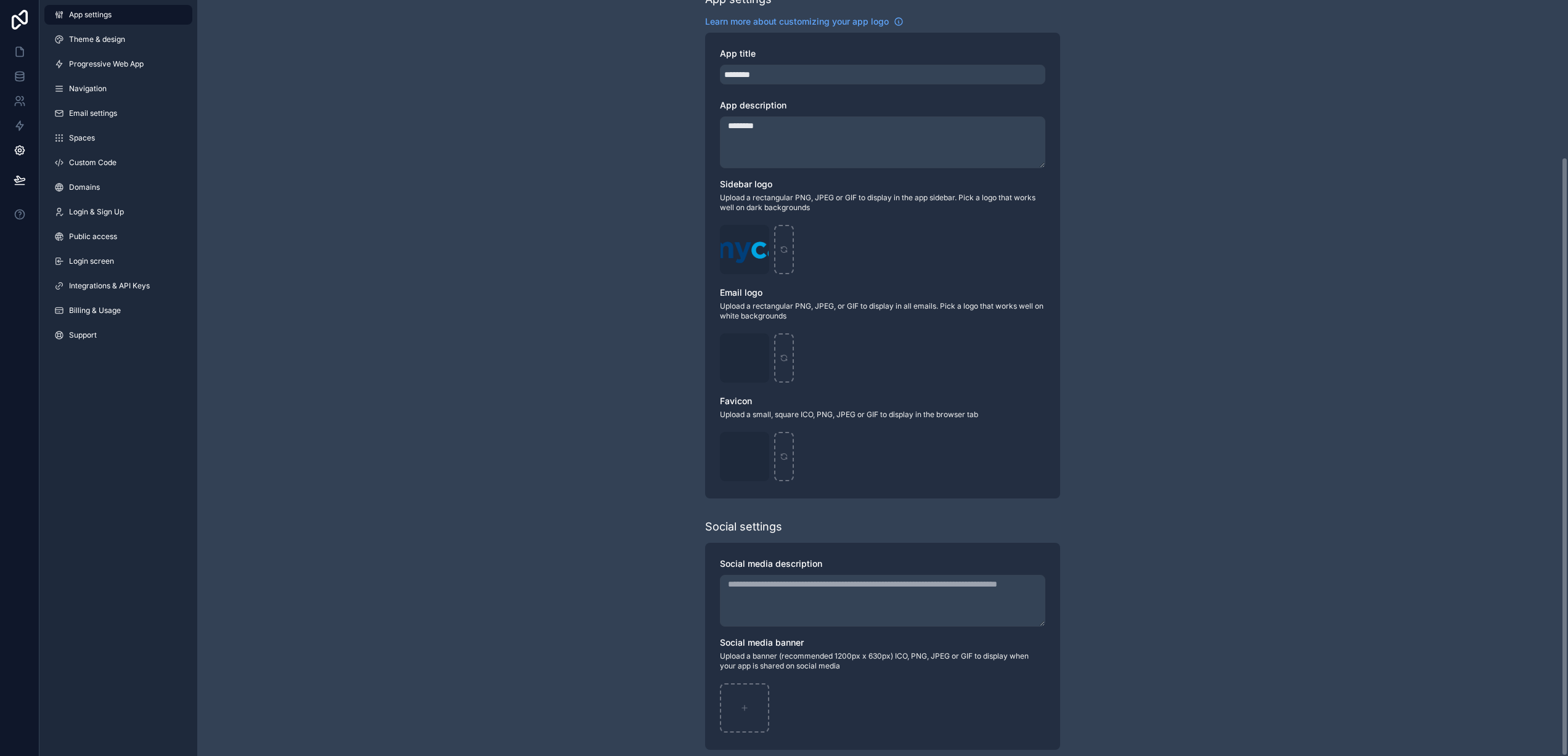
scroll to position [198, 0]
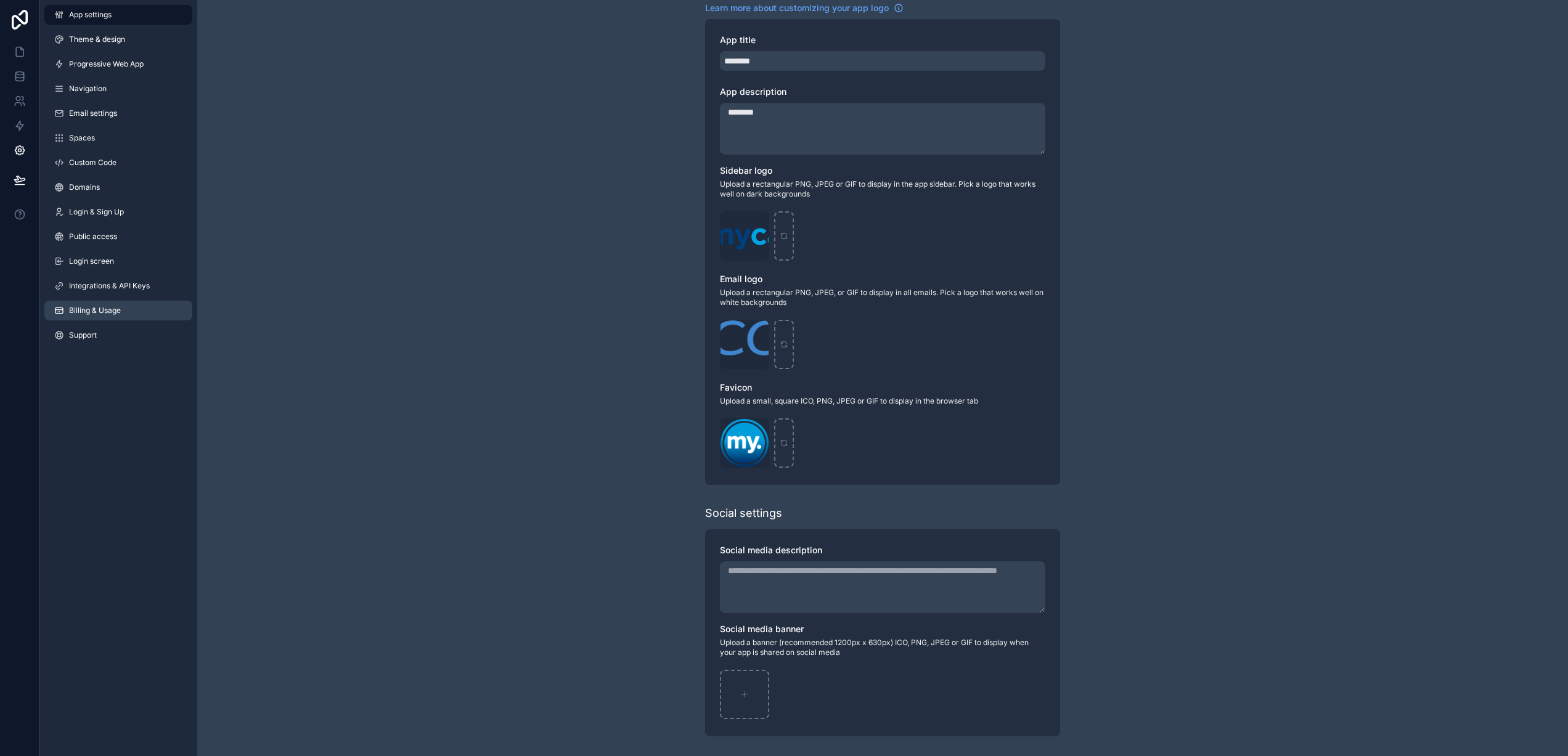
click at [110, 314] on span "Billing & Usage" at bounding box center [95, 310] width 52 height 10
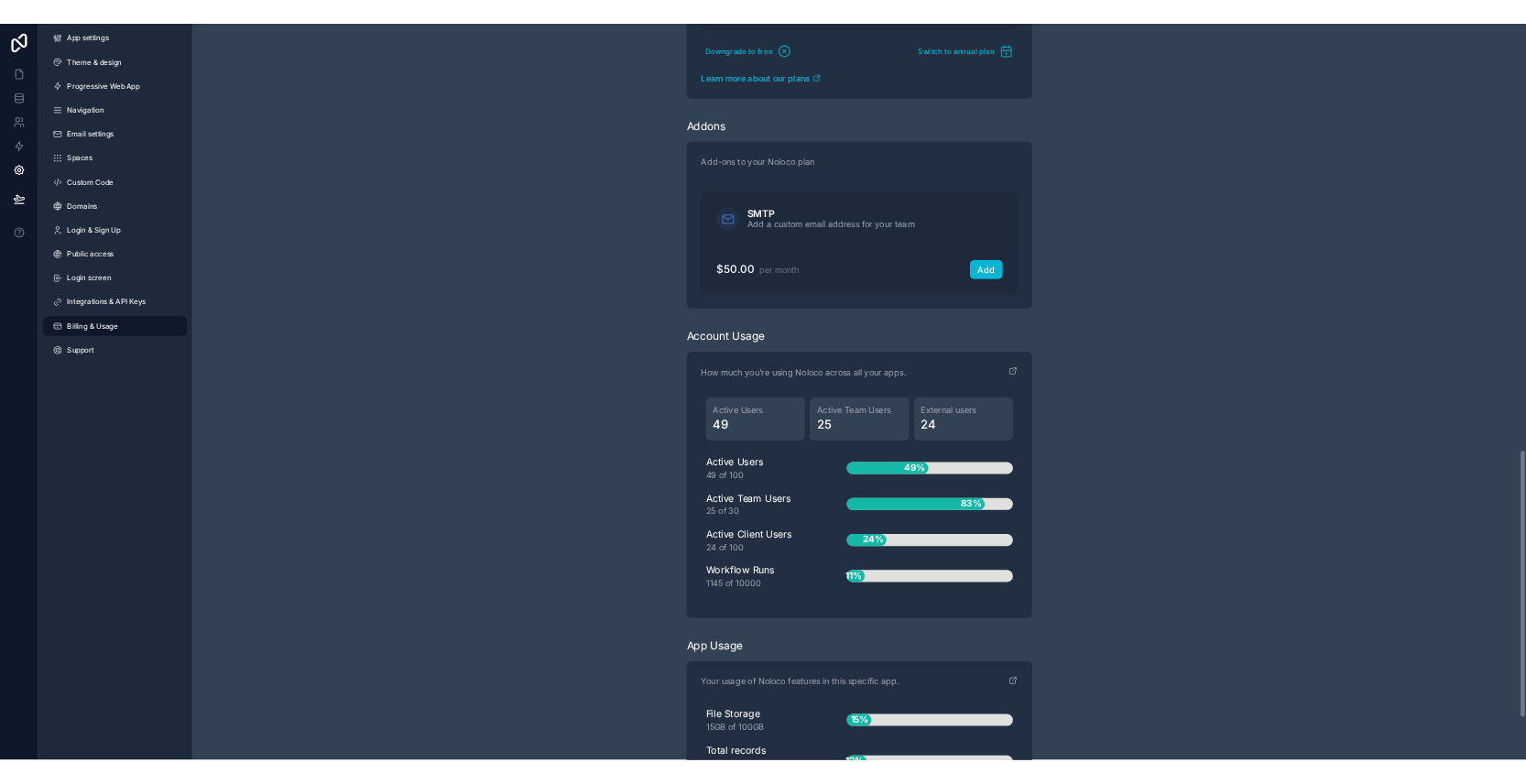
scroll to position [1781, 0]
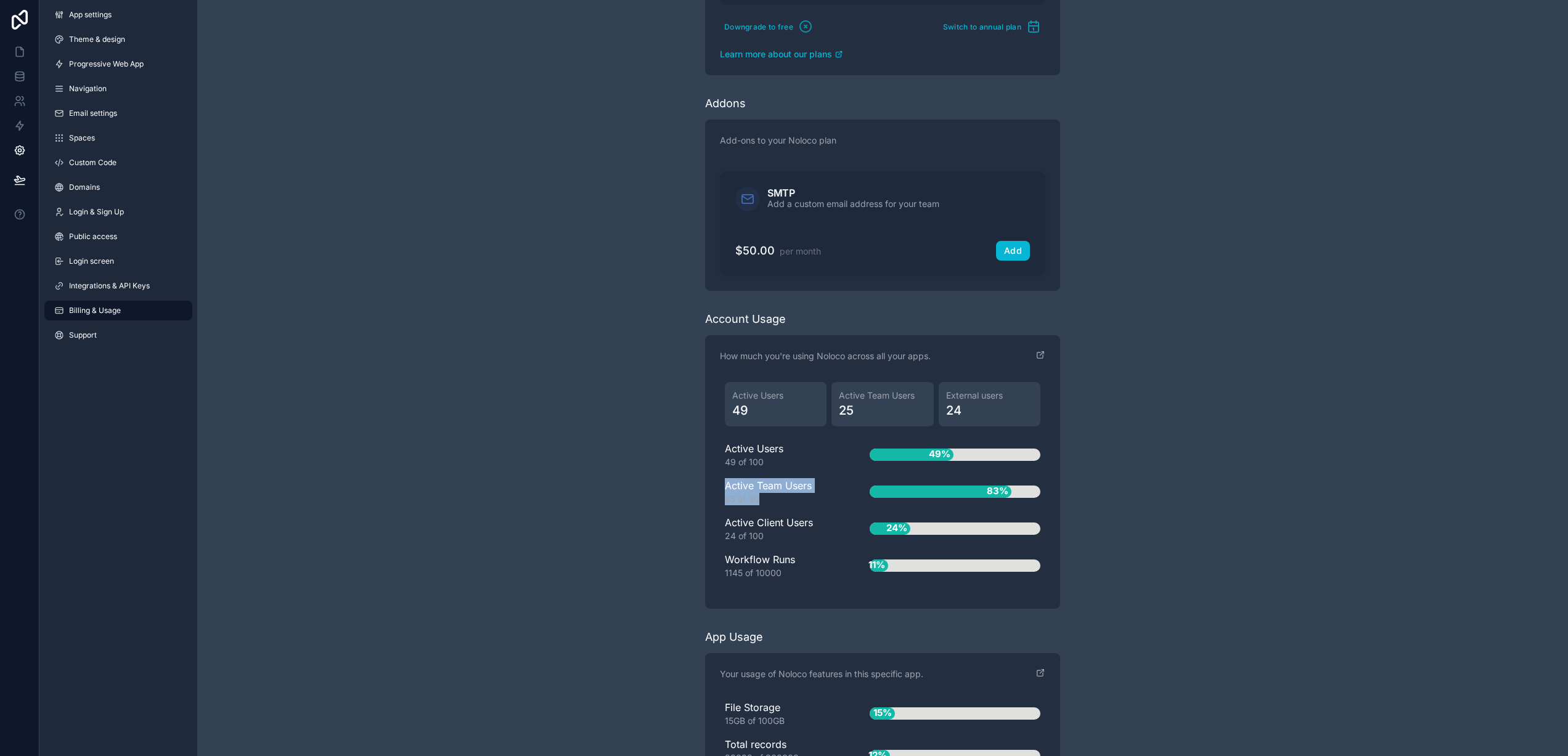
drag, startPoint x: 724, startPoint y: 485, endPoint x: 800, endPoint y: 499, distance: 77.3
click at [801, 499] on div "Active Users 49 Active Team Users 25 External users 24 Active Users 49 of 100 4…" at bounding box center [883, 485] width 325 height 217
click at [800, 499] on div "25 of 30" at bounding box center [778, 499] width 106 height 12
